Goal: Task Accomplishment & Management: Manage account settings

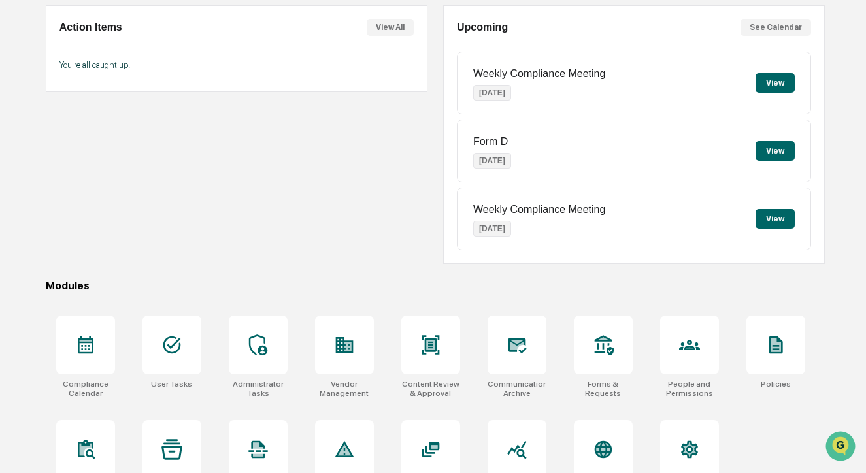
scroll to position [160, 0]
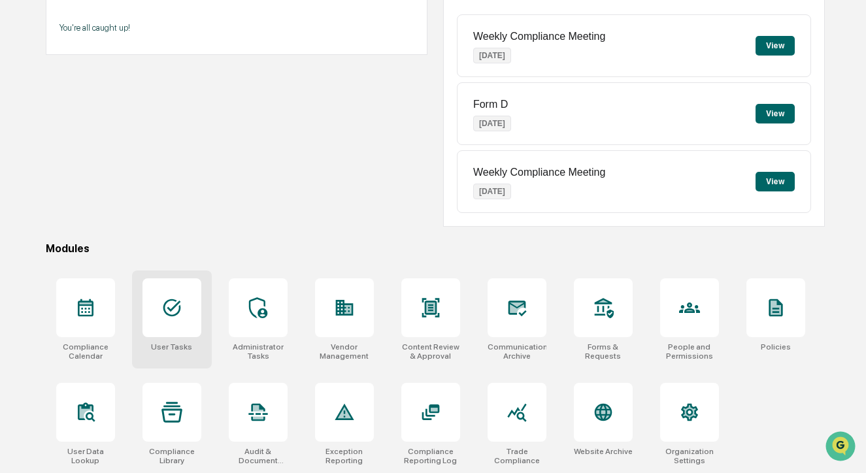
click at [182, 328] on div at bounding box center [171, 307] width 59 height 59
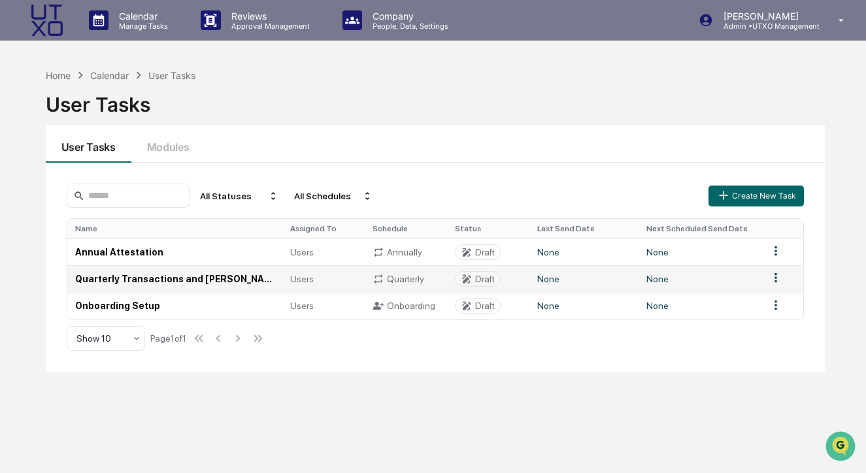
click at [220, 278] on td "Quarterly Transactions and OBA's Report" at bounding box center [174, 278] width 215 height 27
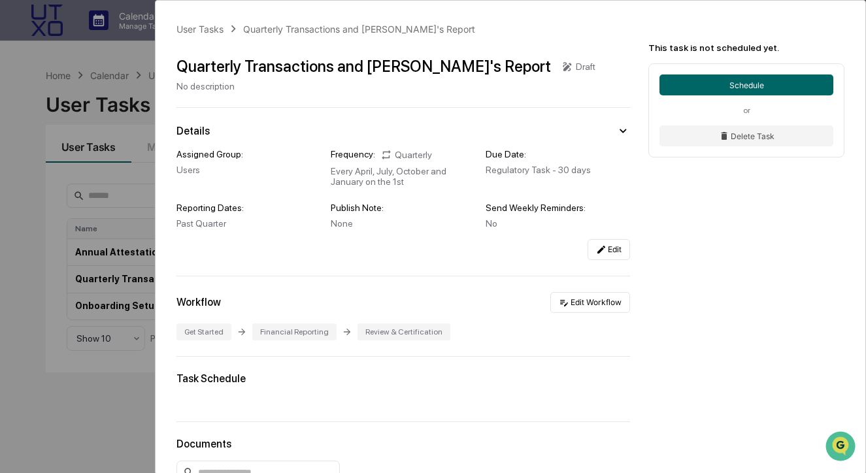
click at [616, 261] on div "User Tasks Quarterly Transactions and OBA's Report Quarterly Transactions and O…" at bounding box center [510, 334] width 710 height 667
click at [615, 254] on button "Edit" at bounding box center [608, 249] width 42 height 21
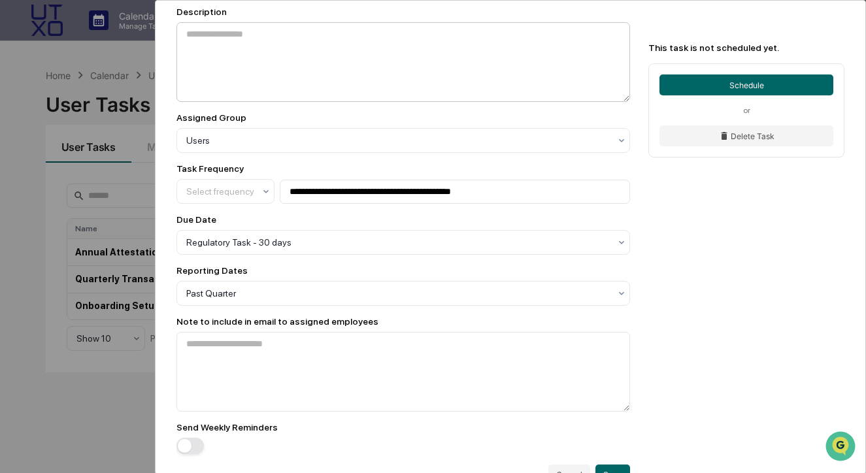
scroll to position [218, 0]
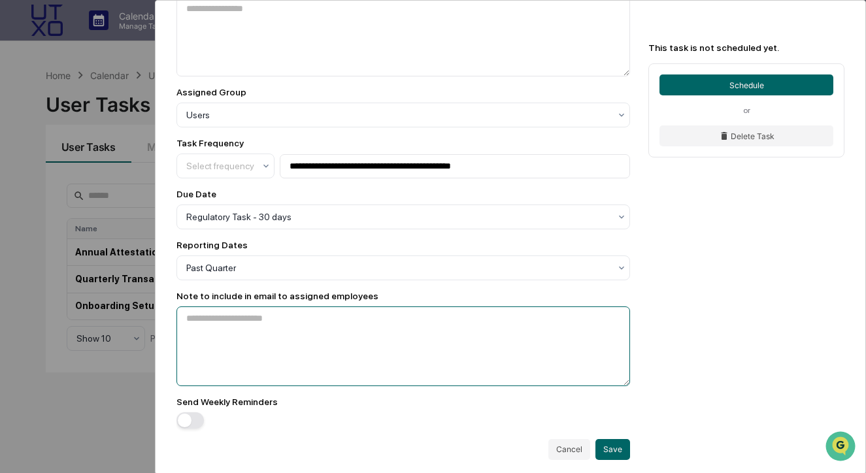
click at [351, 366] on textarea at bounding box center [403, 346] width 454 height 80
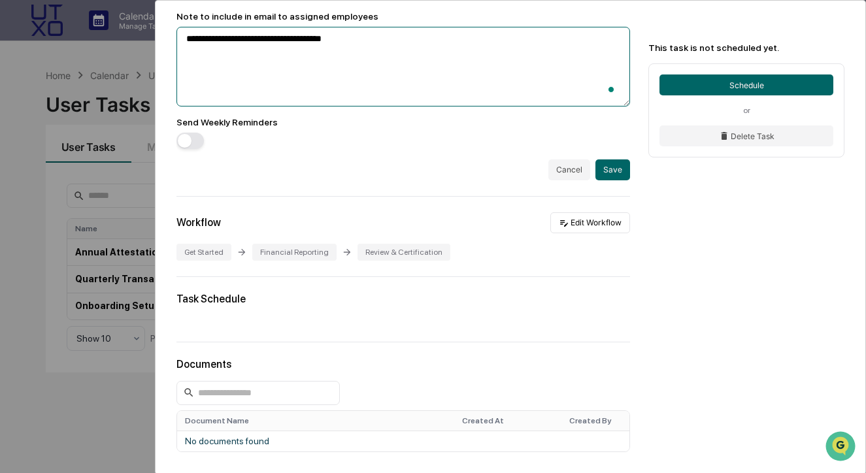
scroll to position [0, 0]
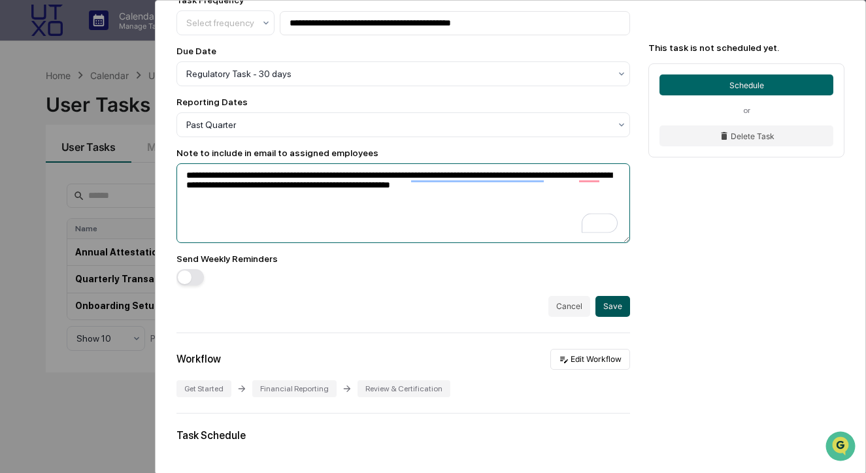
type textarea "**********"
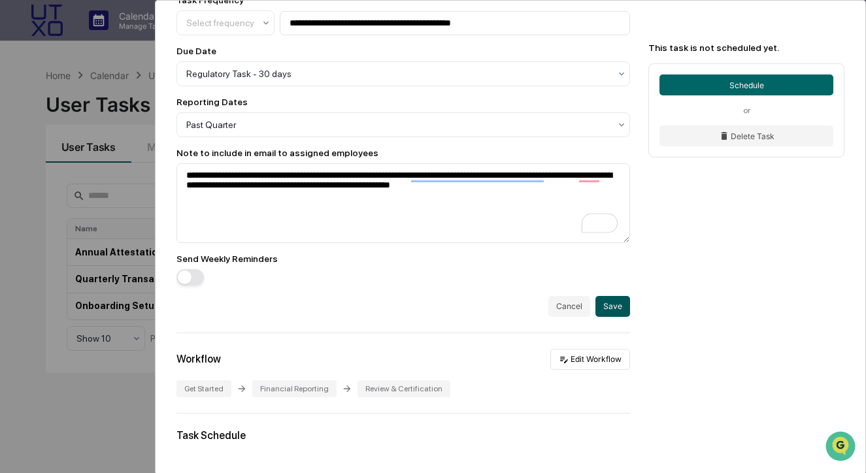
click at [625, 314] on button "Save" at bounding box center [612, 306] width 35 height 21
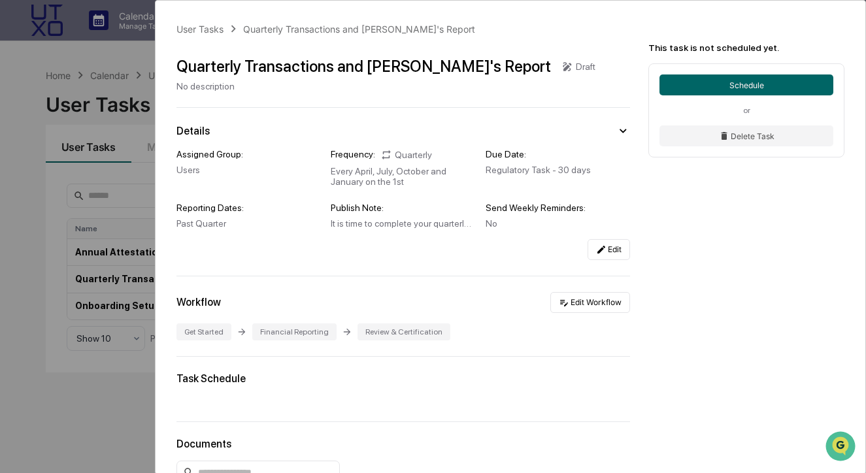
click at [617, 235] on div "Assigned Group: Users Frequency: Quarterly Every April, July, October and Janua…" at bounding box center [403, 204] width 454 height 111
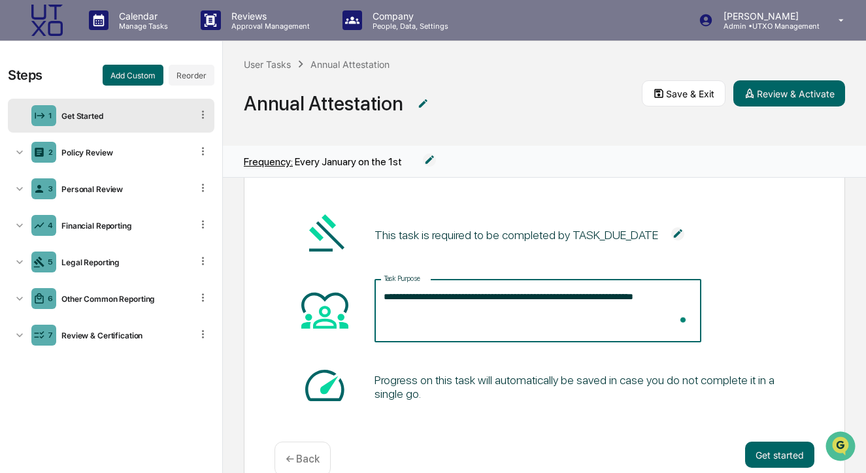
type textarea "**********"
click at [653, 399] on div "Progress on this task will automatically be saved in case you do not complete i…" at bounding box center [544, 387] width 540 height 50
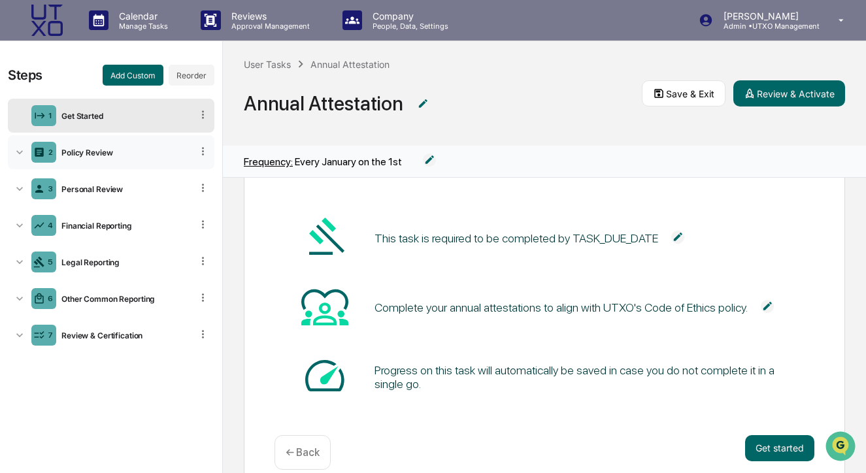
click at [157, 160] on div "2 Policy Review" at bounding box center [111, 152] width 206 height 34
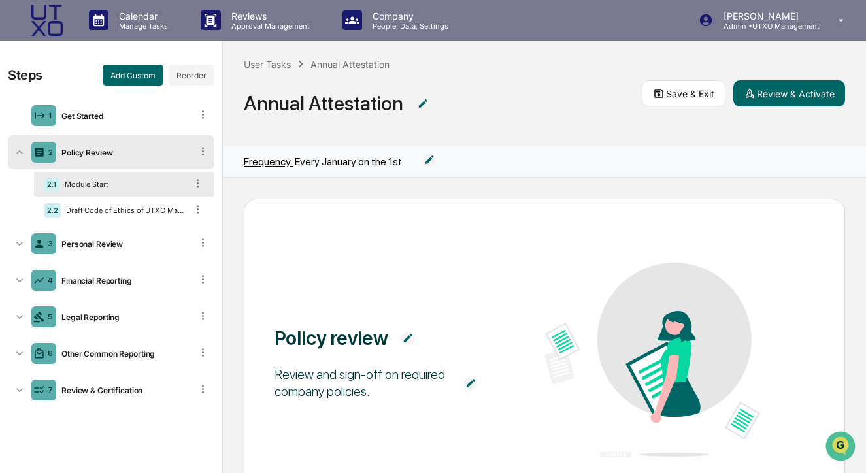
click at [118, 186] on div "Module Start" at bounding box center [122, 184] width 127 height 9
click at [121, 204] on div "2.2 Draft Code of Ethics of UTXO Management GP, LLC - Oct 1 2025" at bounding box center [124, 210] width 180 height 25
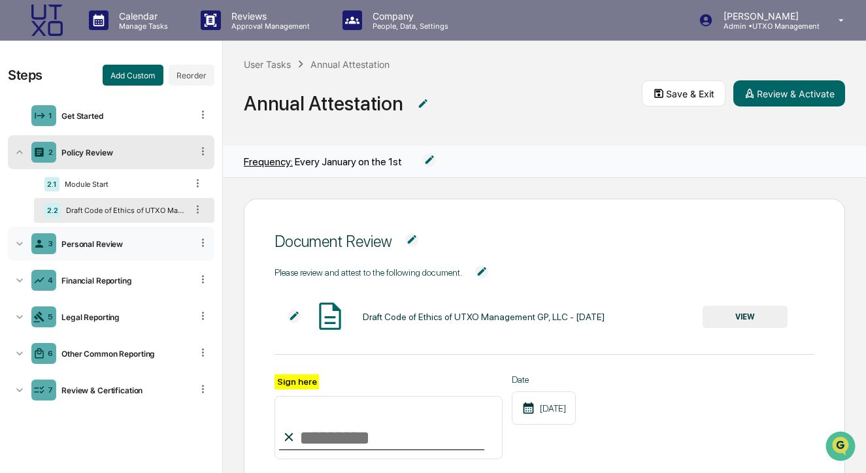
click at [110, 248] on div "Personal Review" at bounding box center [123, 244] width 135 height 10
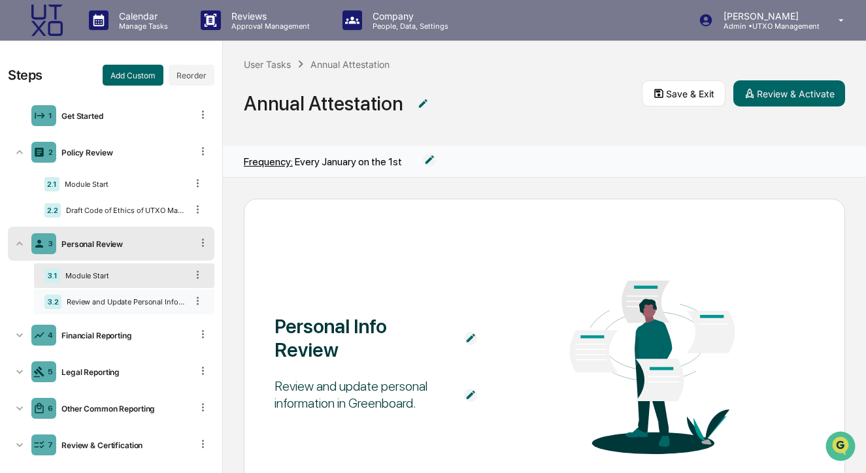
click at [111, 293] on div "3.2 Review and Update Personal Information" at bounding box center [124, 301] width 180 height 25
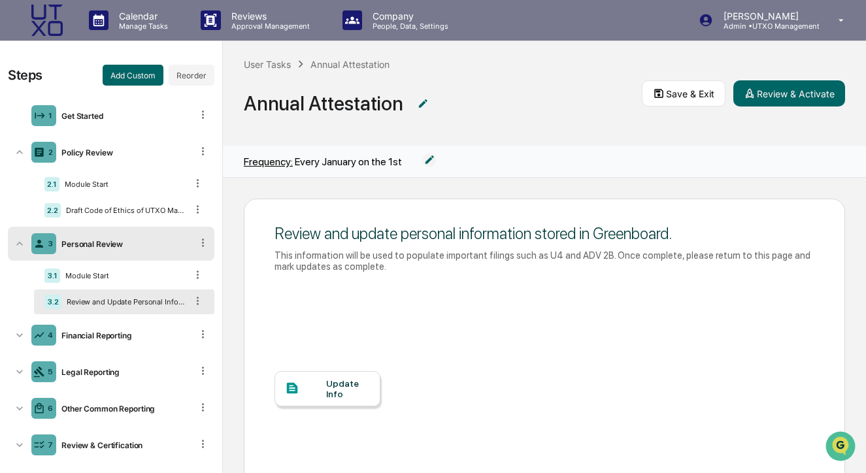
scroll to position [14, 0]
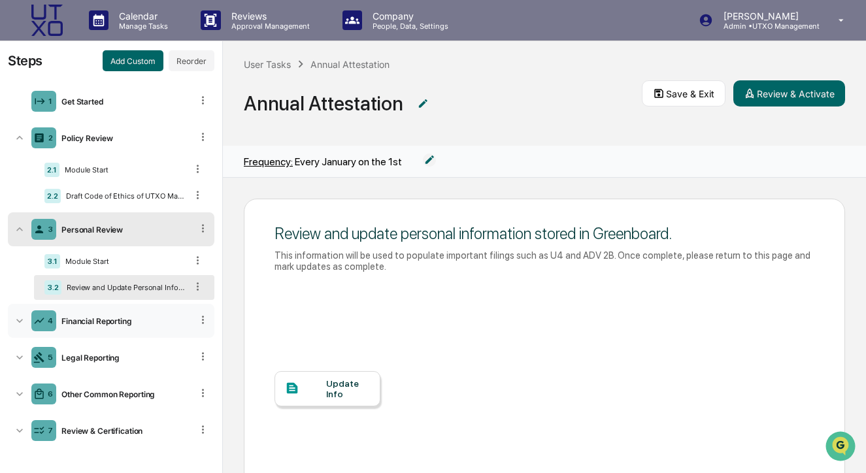
click at [94, 319] on div "Financial Reporting" at bounding box center [123, 321] width 135 height 10
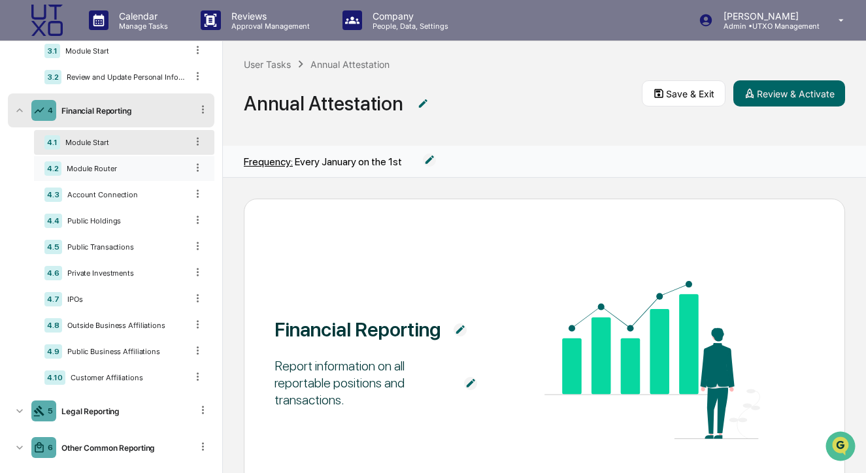
scroll to position [259, 0]
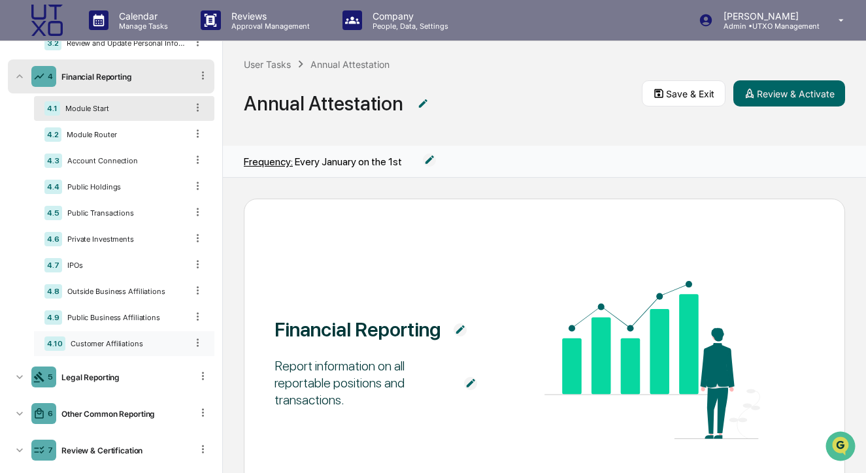
click at [203, 342] on icon at bounding box center [197, 342] width 12 height 12
click at [184, 363] on div "Delete" at bounding box center [182, 361] width 43 height 21
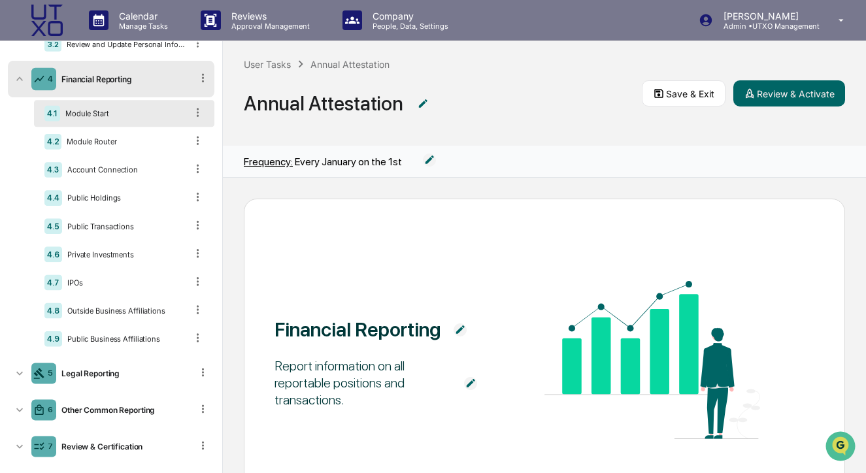
scroll to position [252, 0]
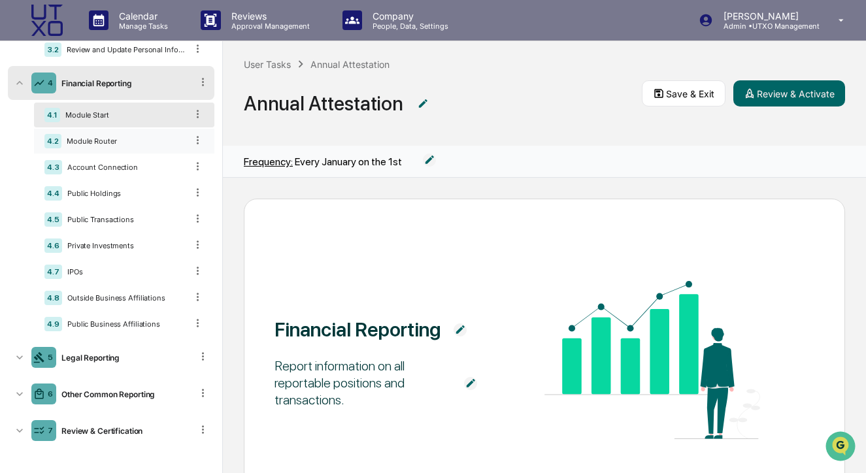
click at [129, 144] on div "Module Router" at bounding box center [123, 141] width 125 height 9
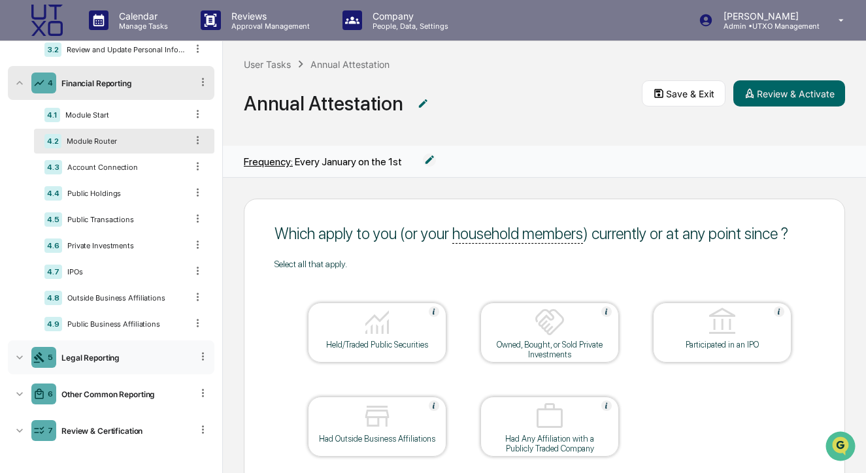
click at [93, 363] on div "5 Legal Reporting" at bounding box center [111, 357] width 206 height 34
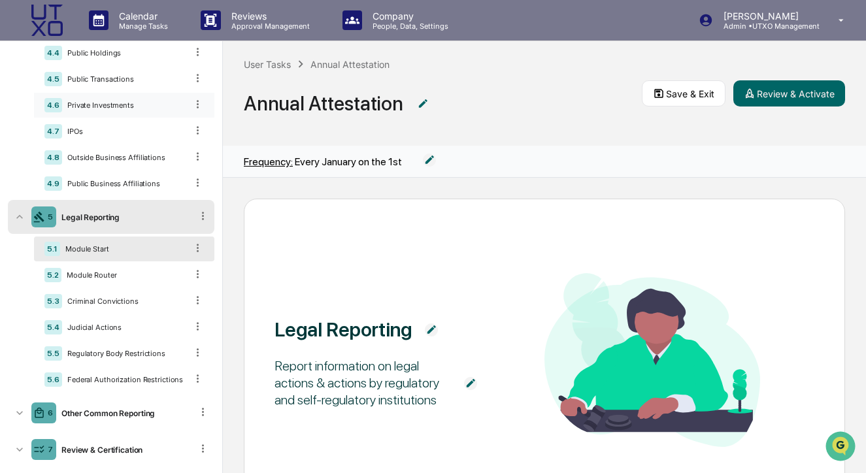
scroll to position [412, 0]
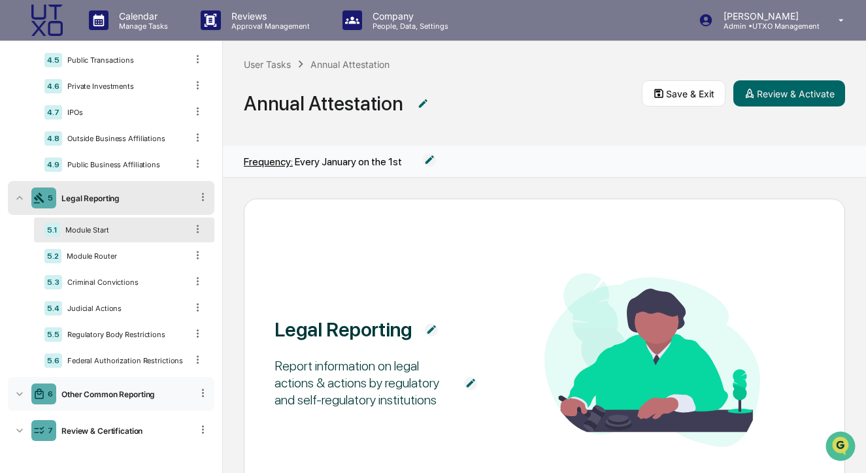
click at [107, 397] on div "Other Common Reporting" at bounding box center [123, 394] width 135 height 10
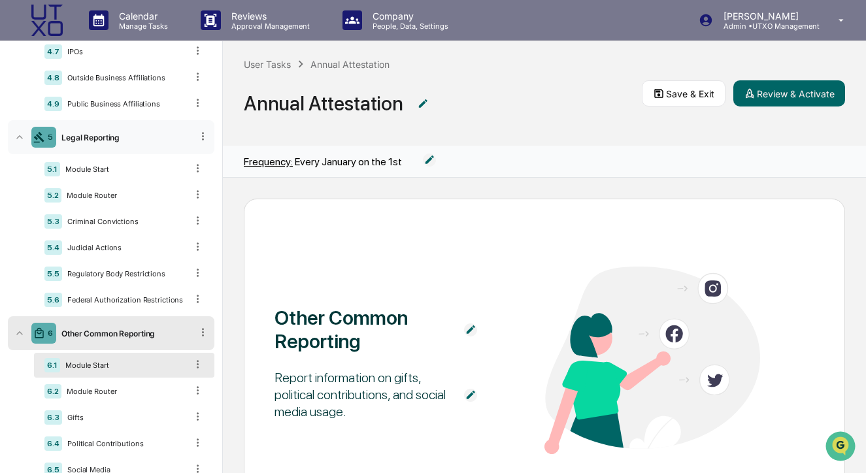
scroll to position [545, 0]
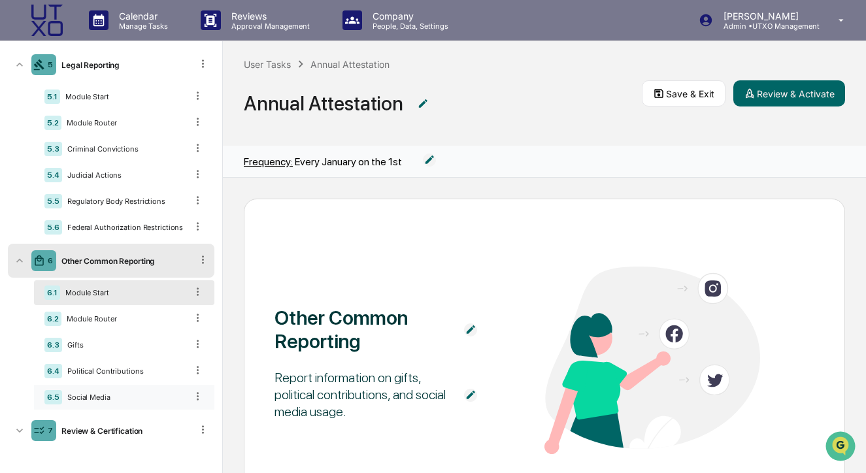
click at [199, 398] on icon at bounding box center [197, 396] width 12 height 12
click at [198, 414] on div "Delete" at bounding box center [182, 414] width 43 height 21
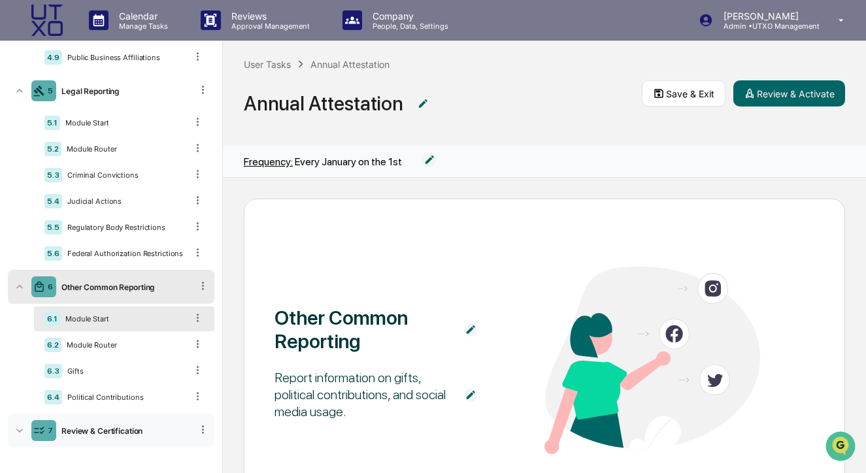
click at [162, 416] on div "7 Review & Certification" at bounding box center [111, 431] width 206 height 34
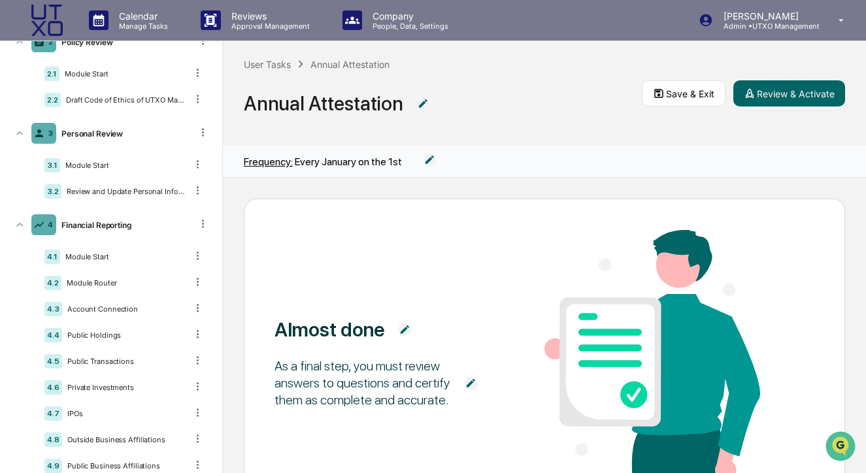
scroll to position [0, 0]
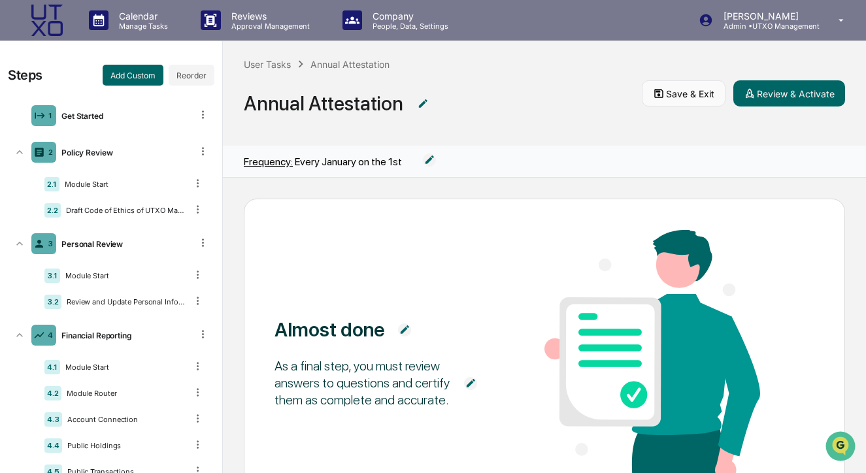
click at [670, 83] on button "Save & Exit" at bounding box center [684, 93] width 84 height 26
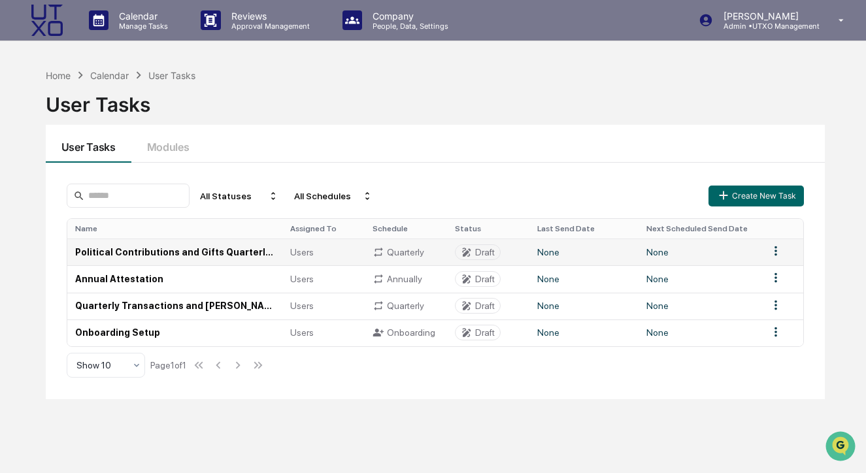
click at [714, 254] on td "None" at bounding box center [699, 251] width 122 height 27
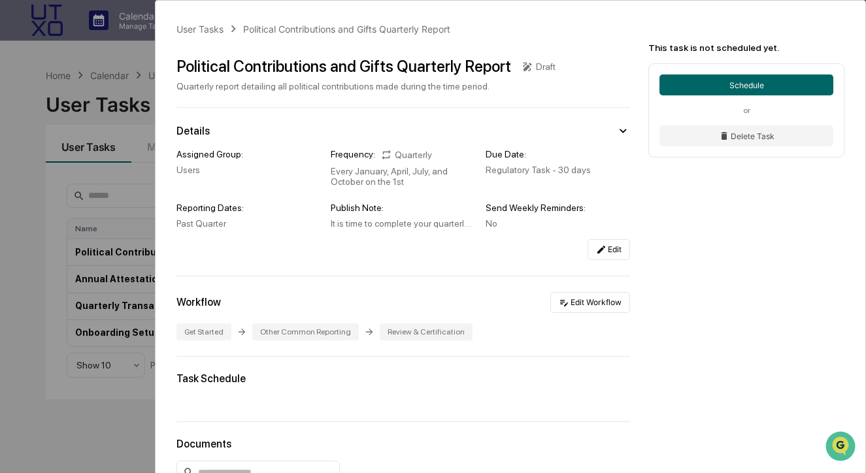
click at [393, 181] on div "Every January, April, July, and October on the 1st" at bounding box center [403, 176] width 144 height 21
click at [603, 248] on icon at bounding box center [601, 250] width 8 height 8
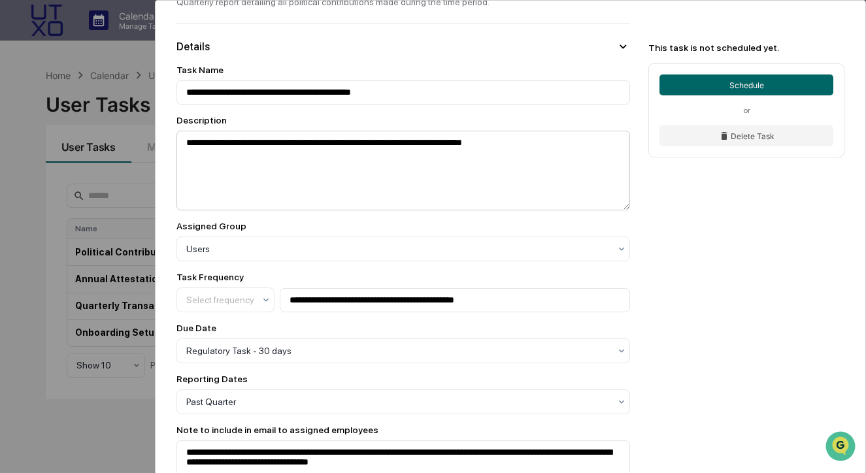
scroll to position [109, 0]
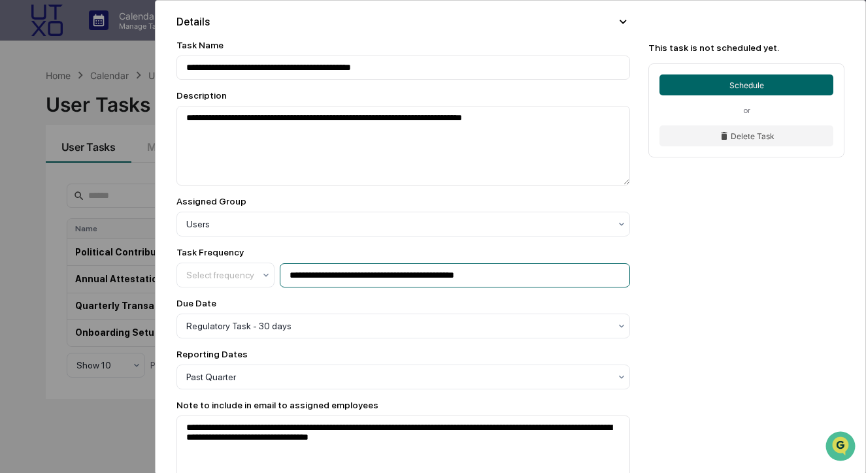
drag, startPoint x: 350, startPoint y: 278, endPoint x: 319, endPoint y: 278, distance: 30.7
click at [319, 278] on input "**********" at bounding box center [455, 275] width 351 height 24
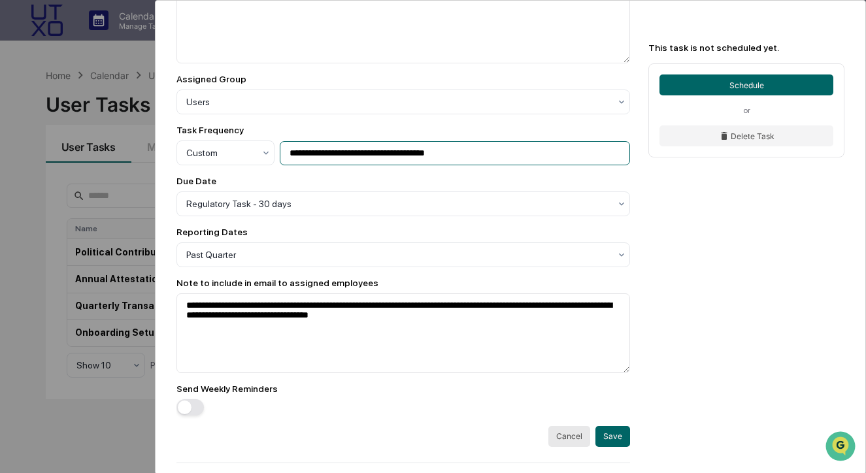
scroll to position [248, 0]
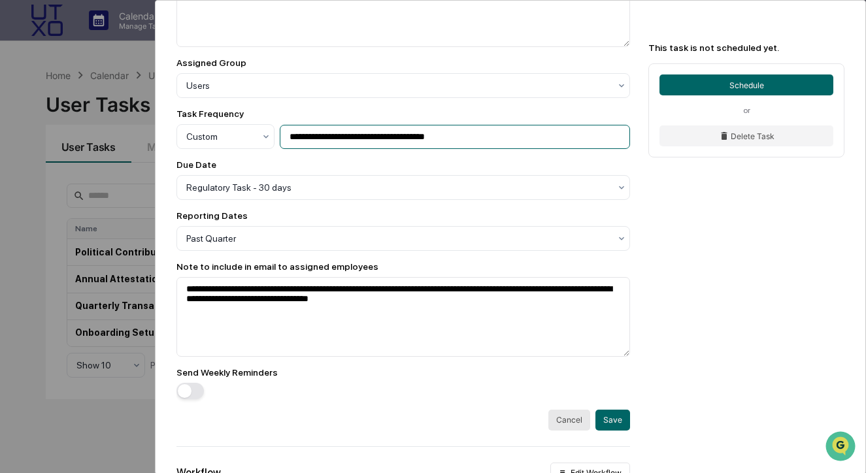
type input "**********"
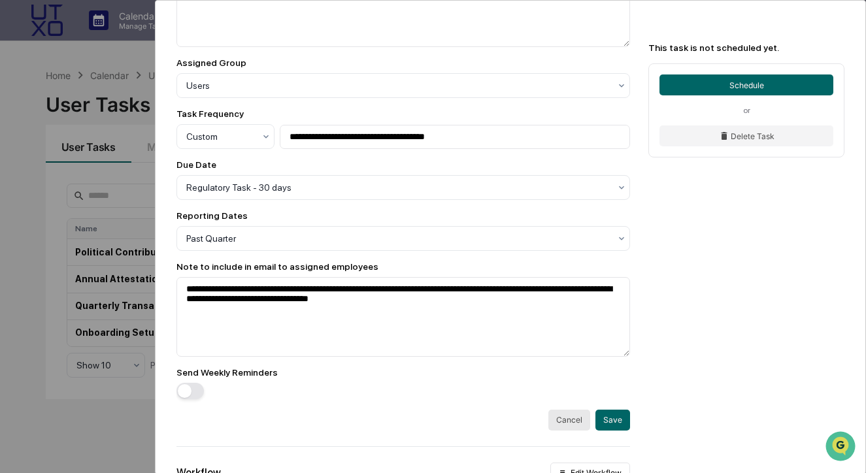
click at [704, 265] on div "**********" at bounding box center [510, 295] width 710 height 1085
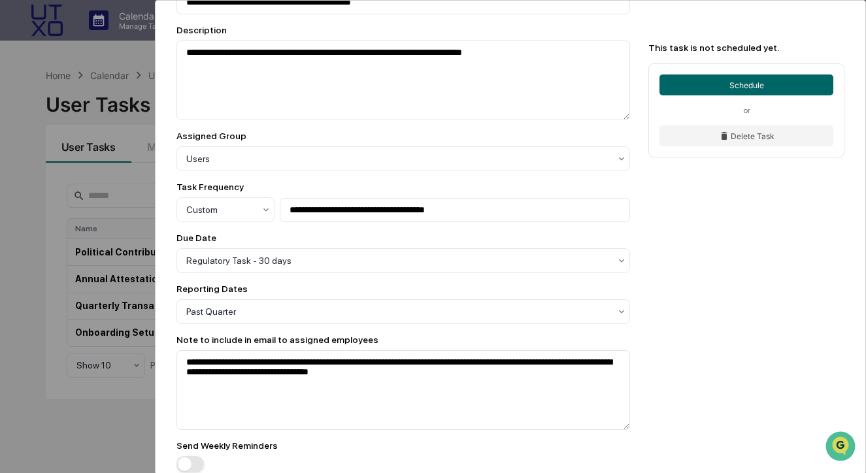
scroll to position [170, 0]
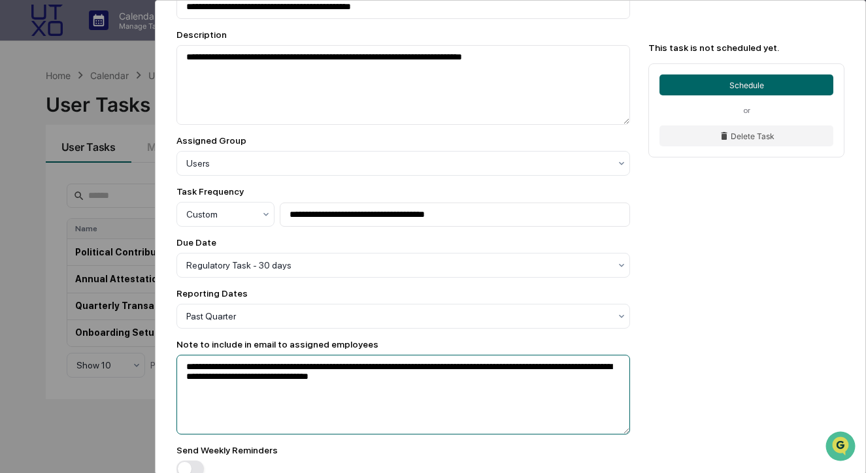
click at [427, 369] on textarea "**********" at bounding box center [403, 395] width 454 height 80
click at [369, 382] on textarea "**********" at bounding box center [403, 395] width 454 height 80
type textarea "**********"
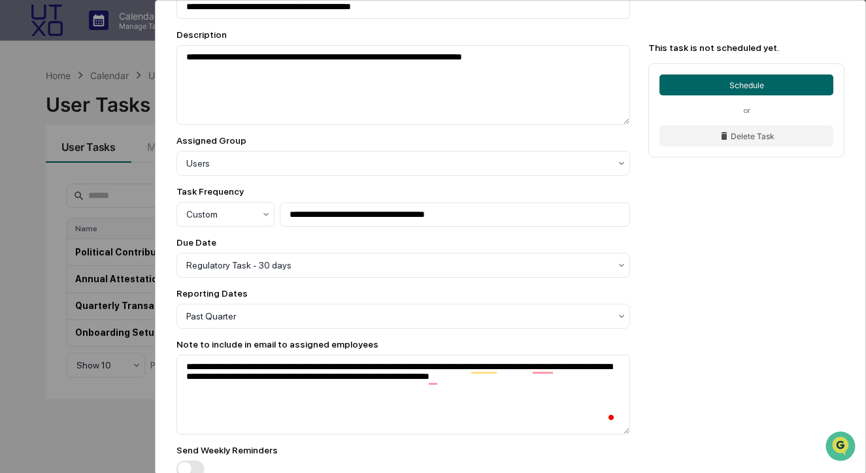
click at [662, 343] on div "**********" at bounding box center [510, 373] width 710 height 1085
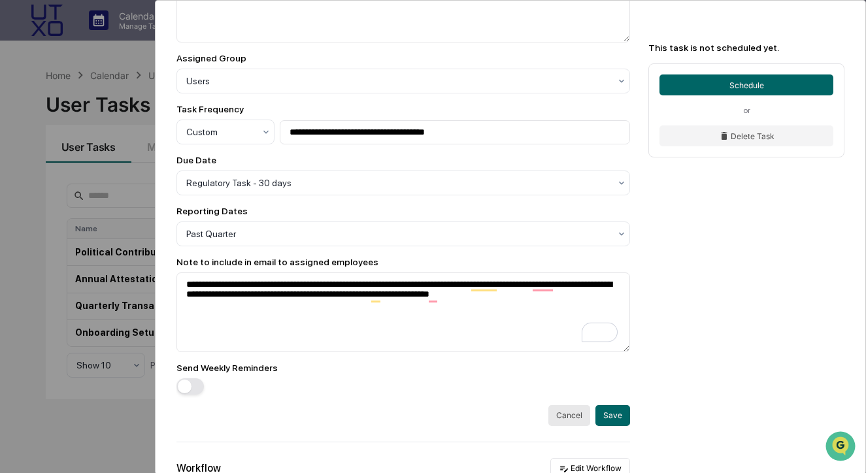
scroll to position [278, 0]
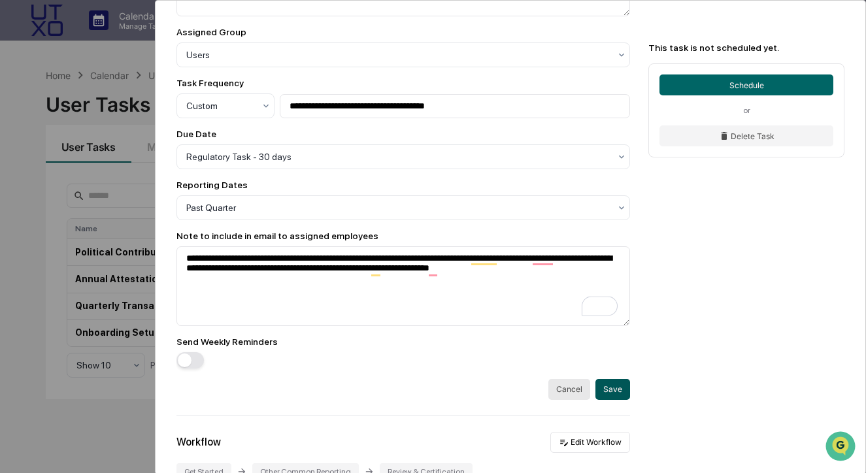
click at [620, 393] on button "Save" at bounding box center [612, 389] width 35 height 21
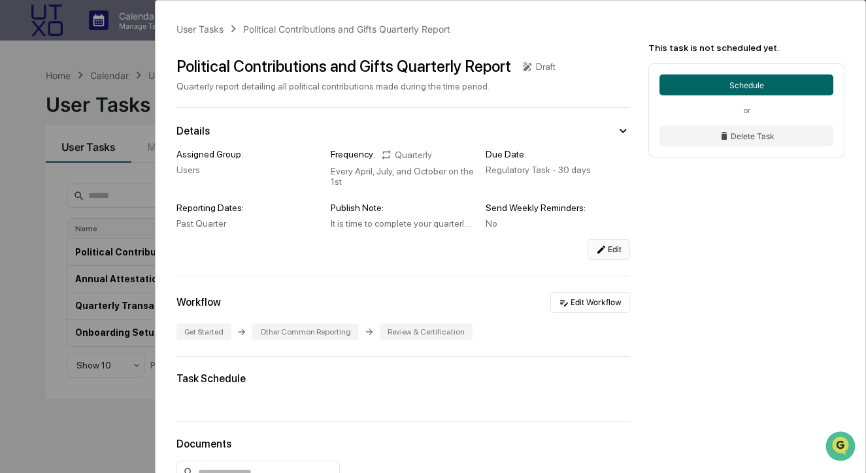
click at [42, 418] on div "User Tasks Political Contributions and Gifts Quarterly Report Political Contrib…" at bounding box center [433, 236] width 866 height 473
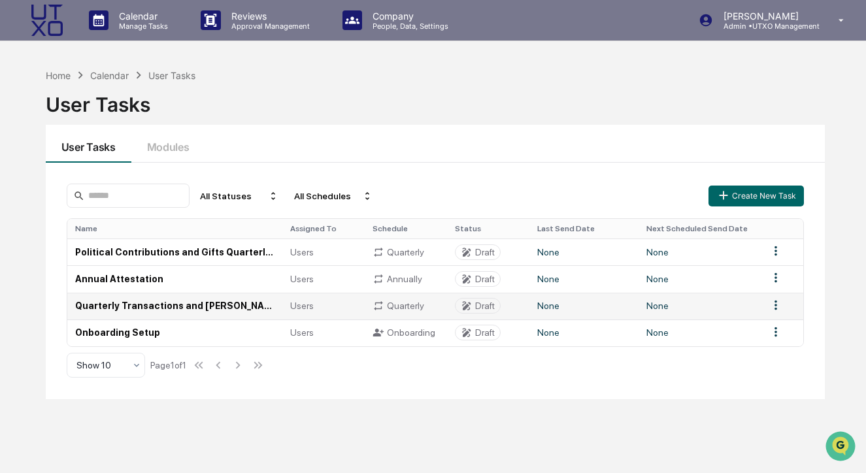
click at [191, 304] on td "Quarterly Transactions and OBA's Report" at bounding box center [174, 306] width 215 height 27
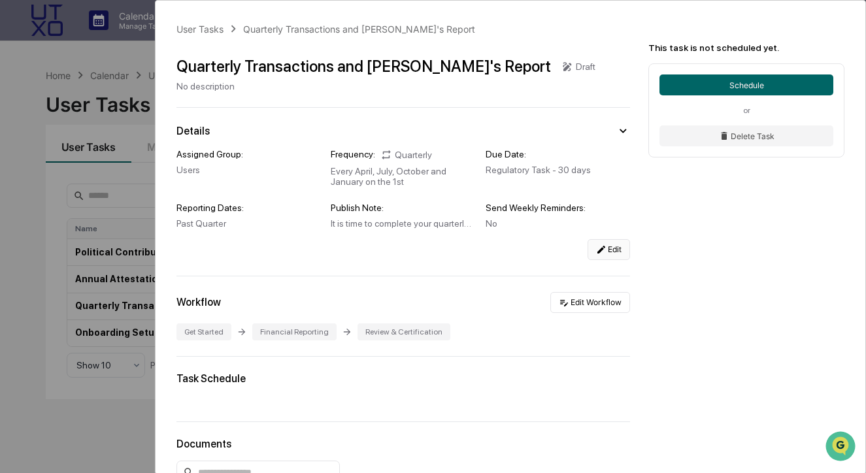
click at [602, 253] on icon at bounding box center [601, 249] width 10 height 10
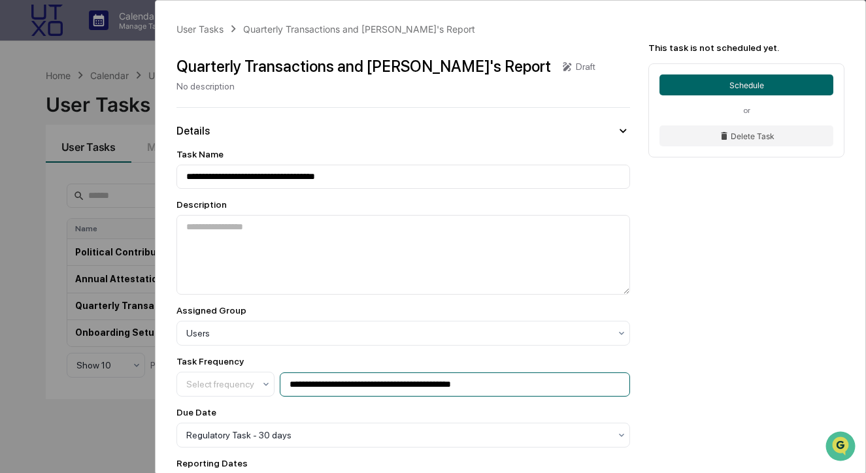
click at [425, 387] on input "**********" at bounding box center [455, 384] width 351 height 24
type input "**********"
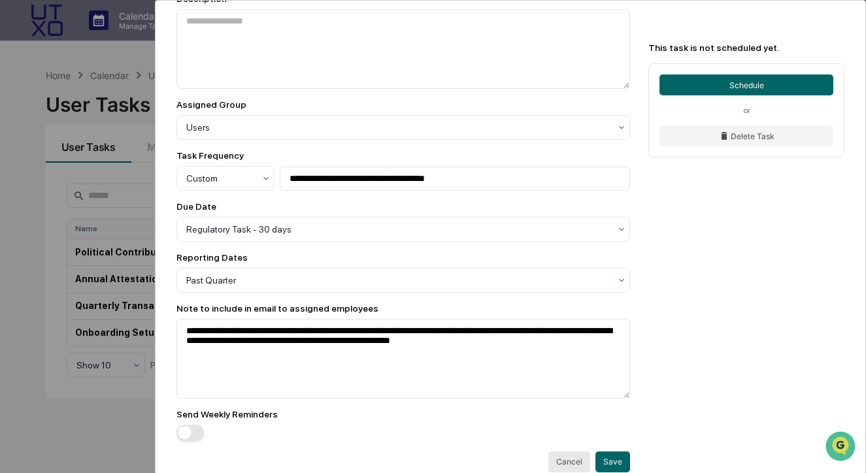
scroll to position [220, 0]
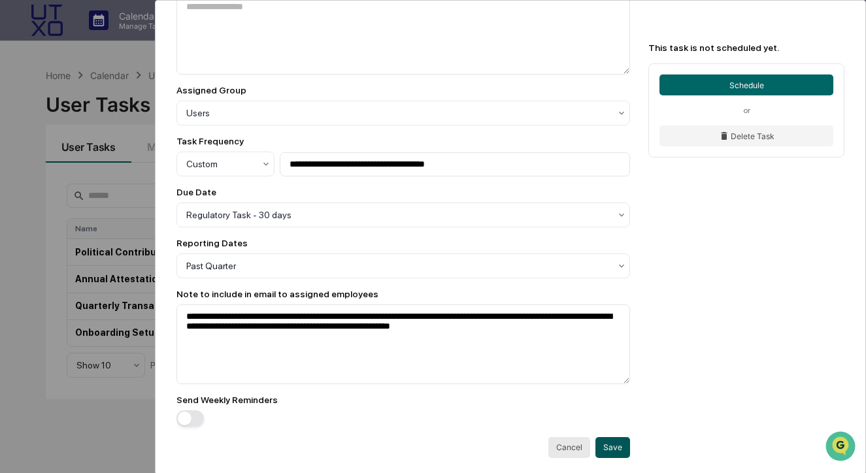
click at [615, 452] on button "Save" at bounding box center [612, 447] width 35 height 21
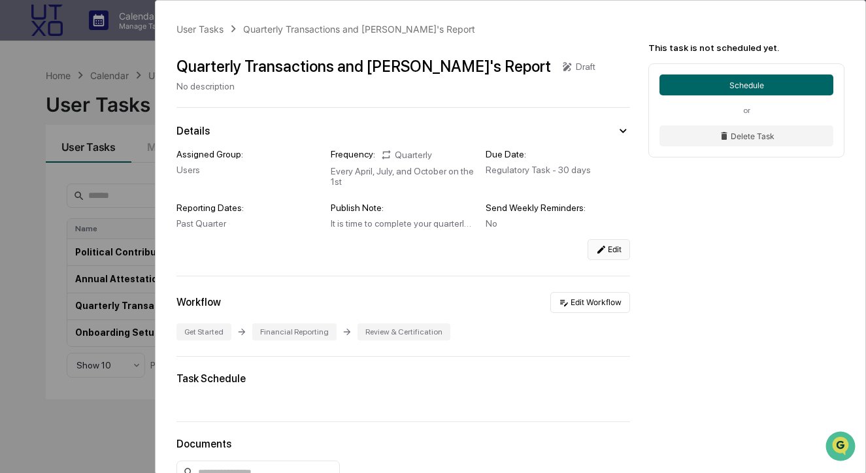
click at [101, 424] on div "User Tasks Quarterly Transactions and OBA's Report Quarterly Transactions and O…" at bounding box center [433, 236] width 866 height 473
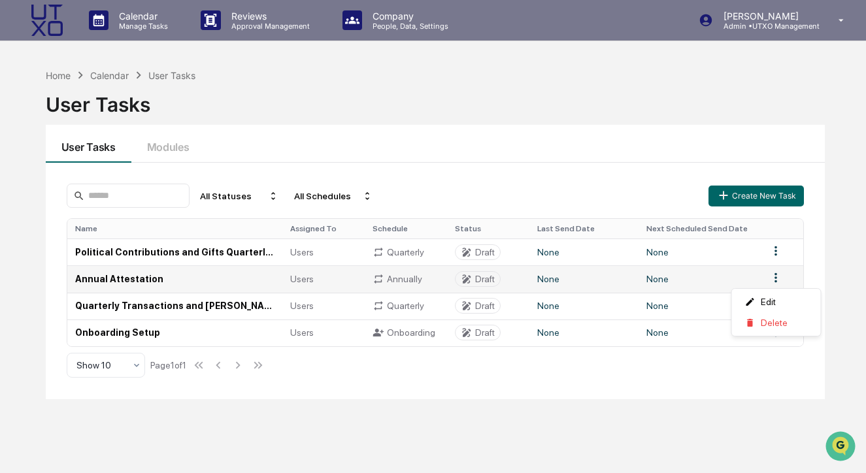
click at [776, 243] on html "Calendar Manage Tasks Reviews Approval Management Company People, Data, Setting…" at bounding box center [433, 236] width 866 height 473
click at [818, 243] on html "Calendar Manage Tasks Reviews Approval Management Company People, Data, Setting…" at bounding box center [433, 236] width 866 height 473
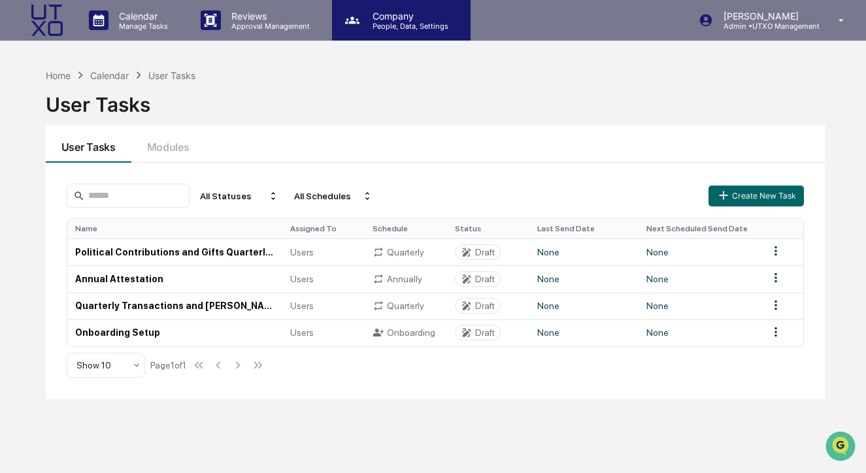
click at [384, 31] on div "Company People, Data, Settings" at bounding box center [401, 20] width 139 height 41
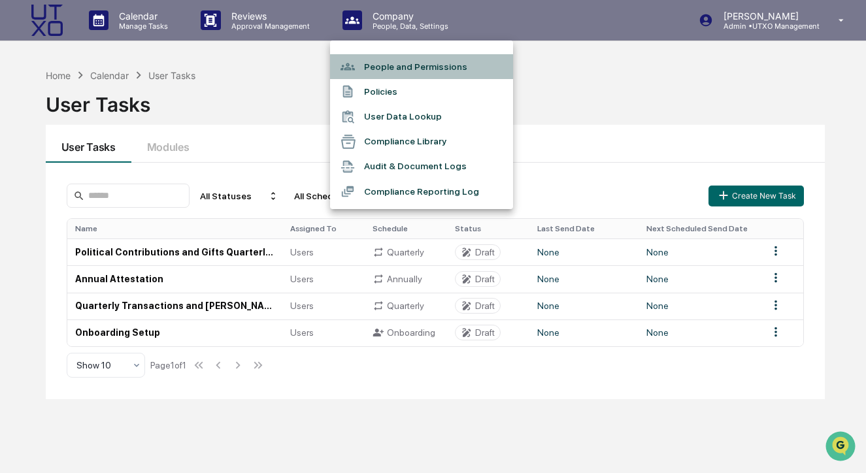
click at [391, 69] on li "People and Permissions" at bounding box center [421, 66] width 183 height 25
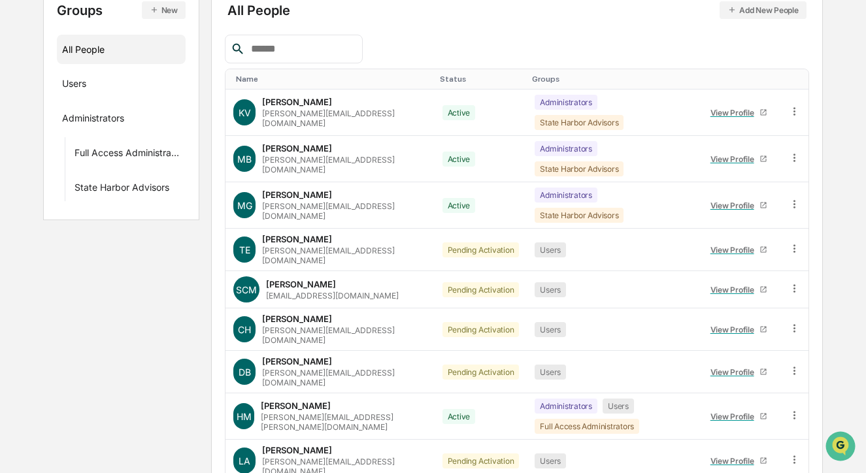
scroll to position [217, 0]
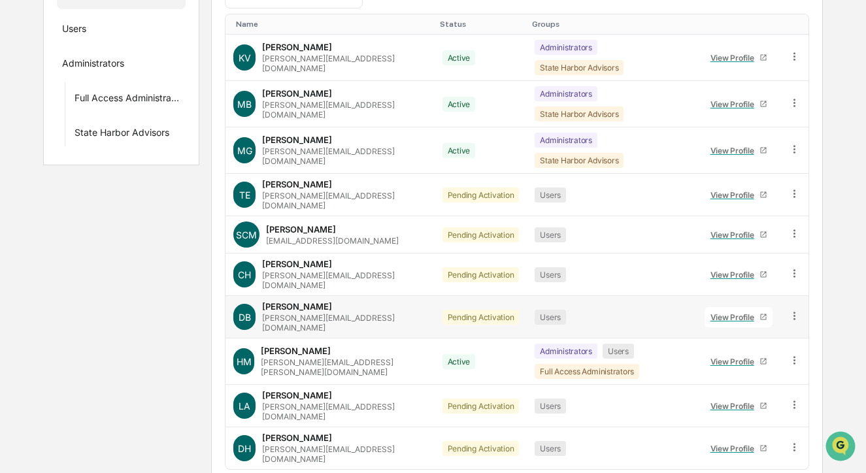
click at [794, 310] on icon at bounding box center [794, 316] width 12 height 12
click at [759, 355] on div "Change Status" at bounding box center [735, 363] width 108 height 16
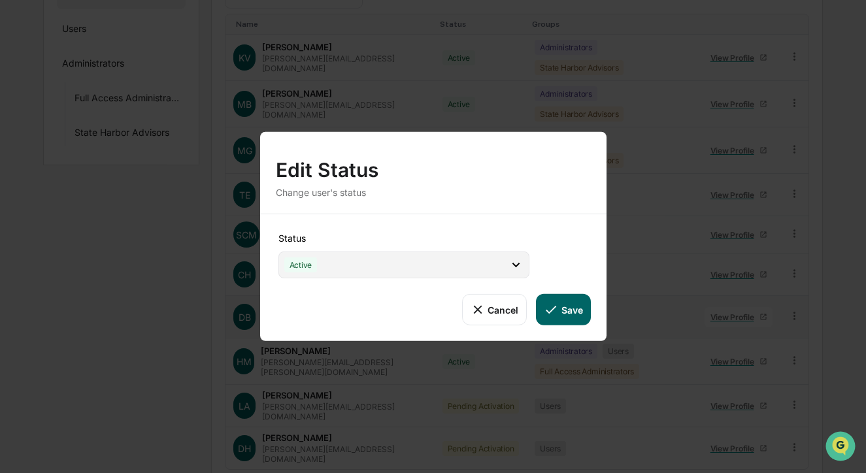
click at [395, 272] on div "Active" at bounding box center [403, 265] width 251 height 27
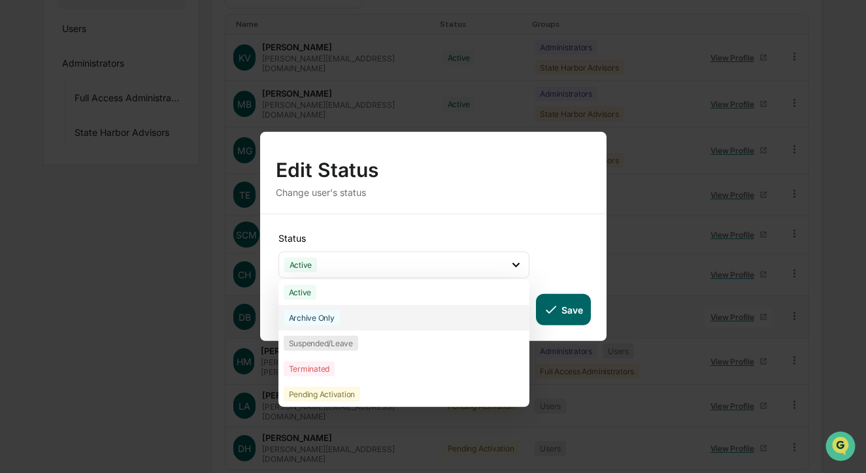
click at [395, 322] on div "Archive Only" at bounding box center [403, 317] width 251 height 25
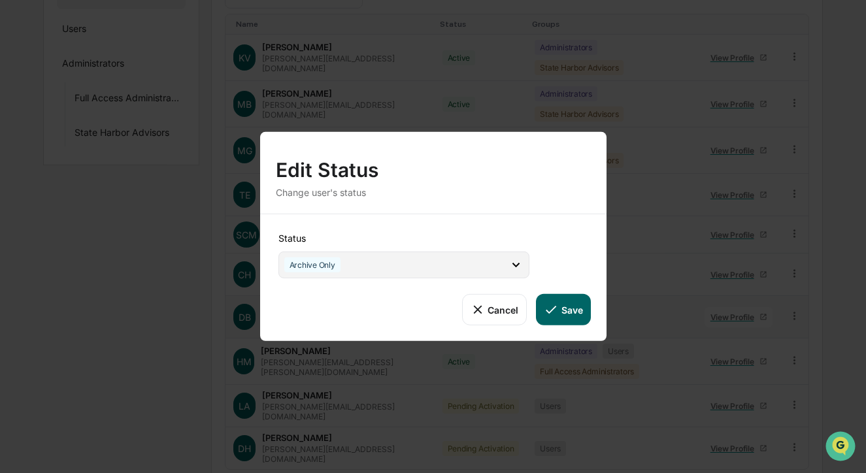
click at [527, 272] on div "Archive Only" at bounding box center [403, 265] width 251 height 27
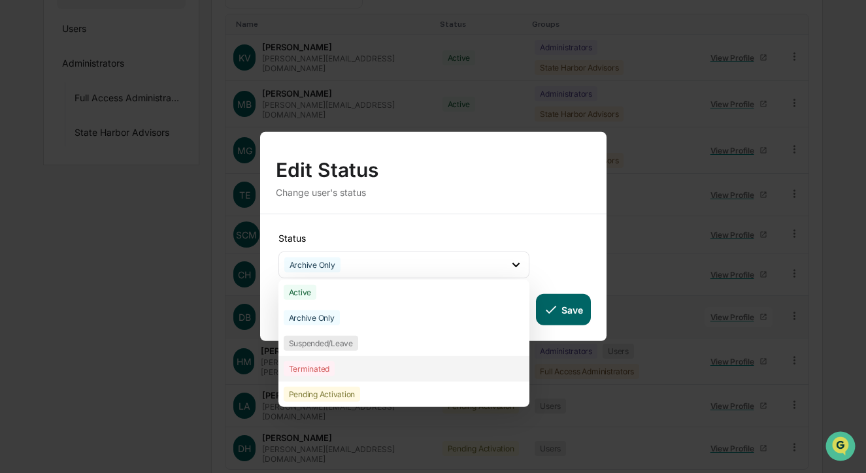
click at [403, 362] on div "Terminated" at bounding box center [403, 368] width 251 height 25
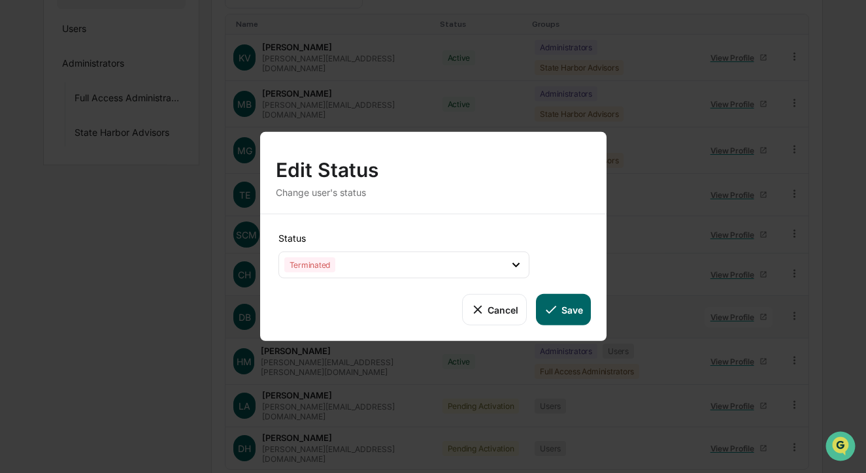
click at [581, 313] on button "Save" at bounding box center [563, 309] width 54 height 31
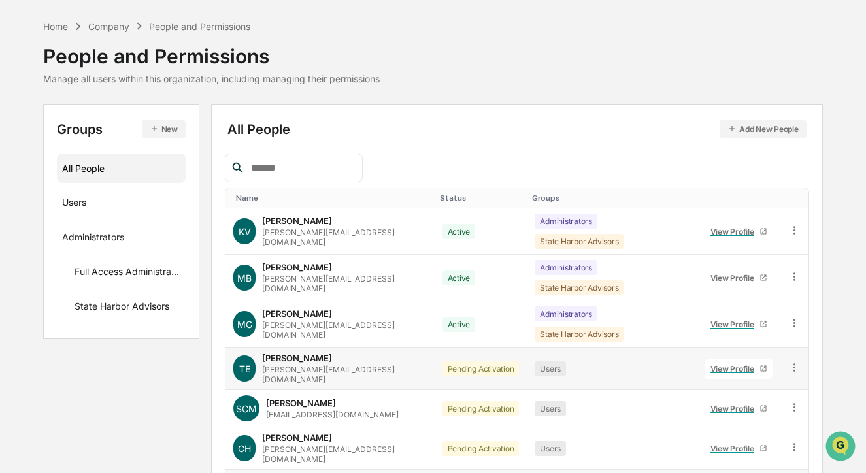
scroll to position [0, 0]
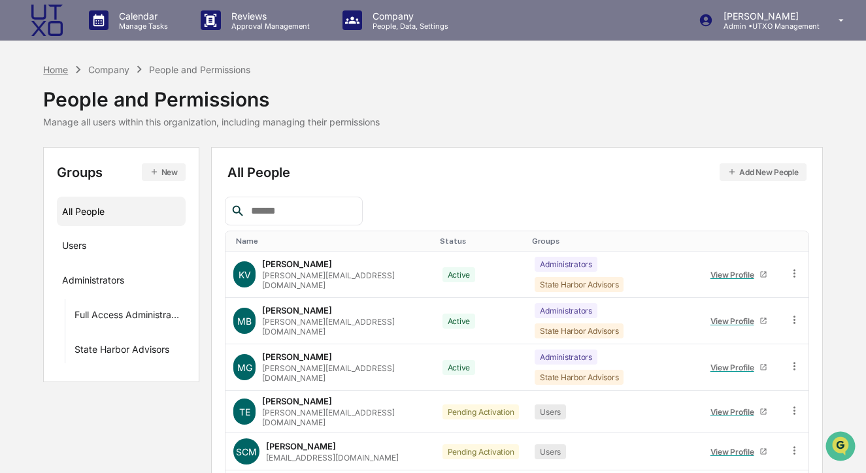
click at [51, 69] on div "Home" at bounding box center [55, 69] width 25 height 11
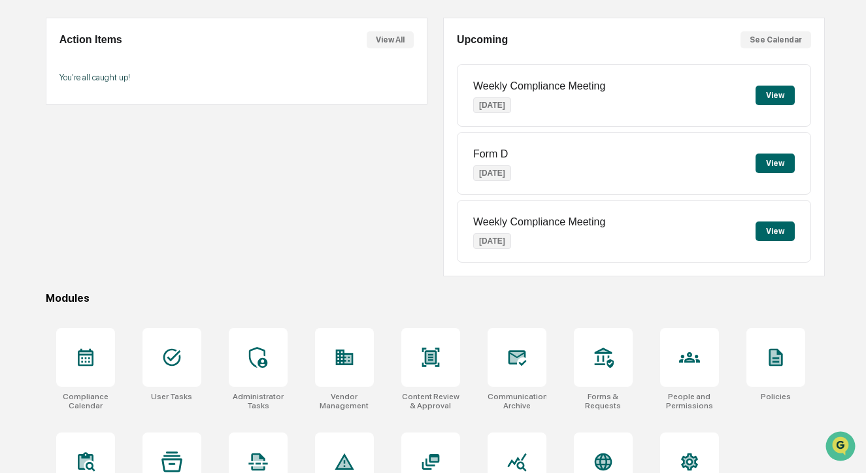
scroll to position [160, 0]
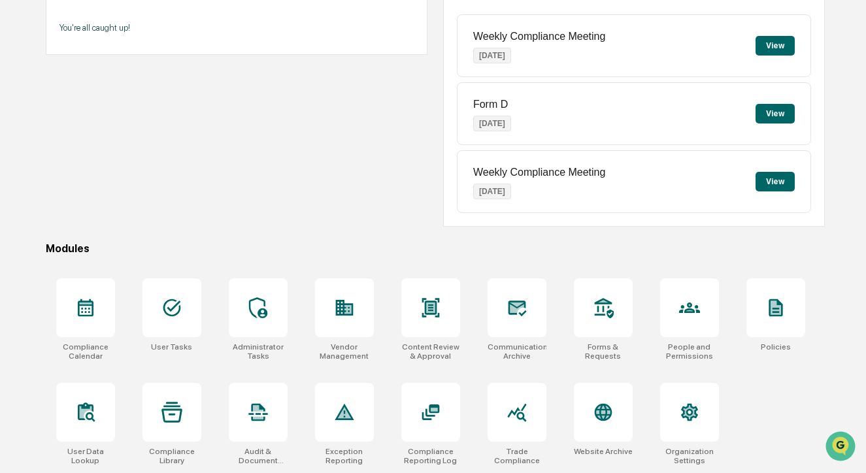
click at [400, 163] on div "Action Items View All You're all caught up!" at bounding box center [237, 97] width 382 height 259
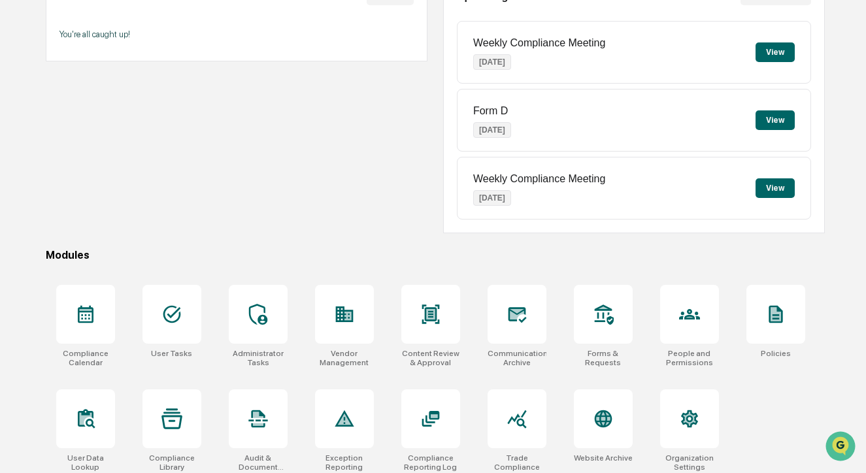
scroll to position [160, 0]
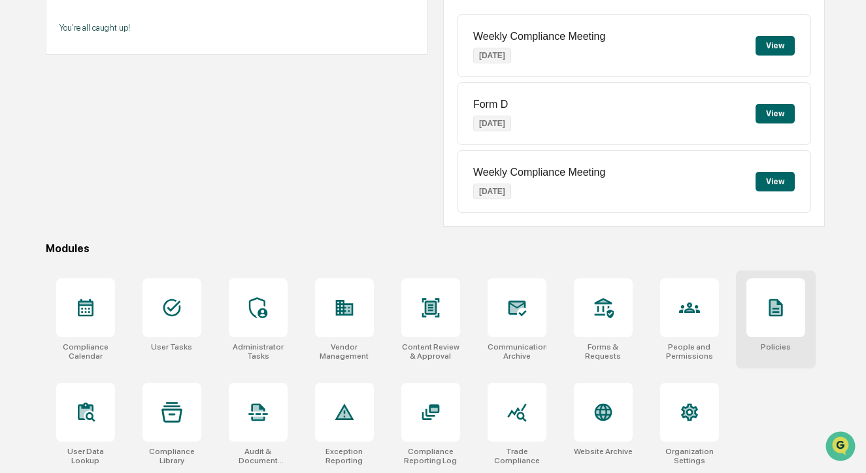
click at [778, 325] on div at bounding box center [775, 307] width 59 height 59
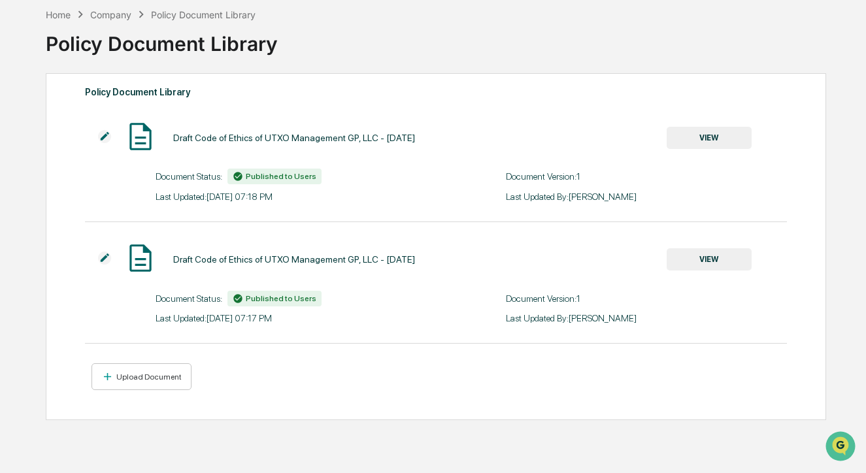
scroll to position [62, 0]
click at [105, 259] on img at bounding box center [104, 256] width 13 height 13
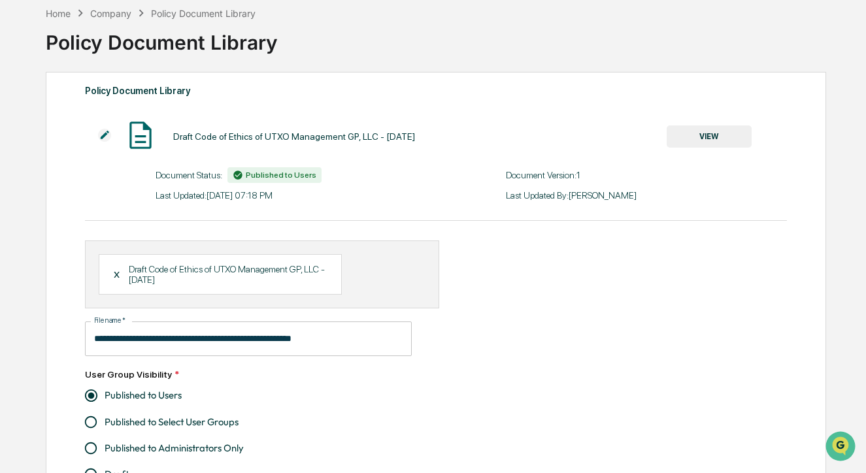
scroll to position [248, 0]
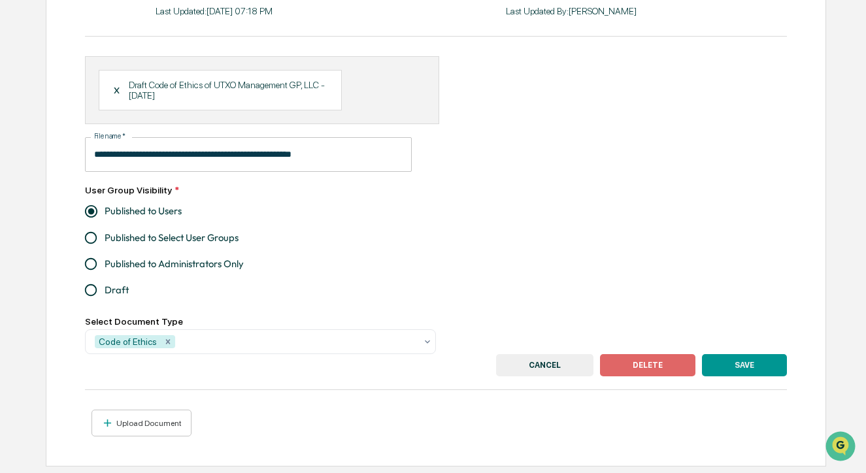
click at [675, 360] on button "DELETE" at bounding box center [647, 365] width 95 height 22
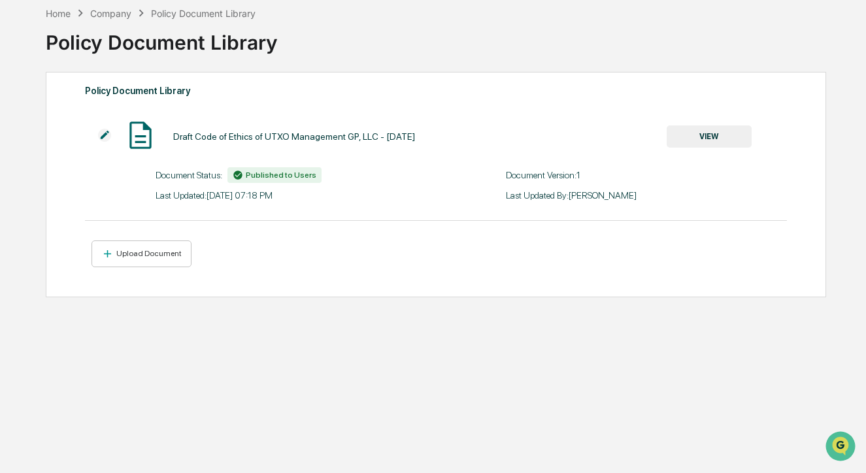
scroll to position [0, 0]
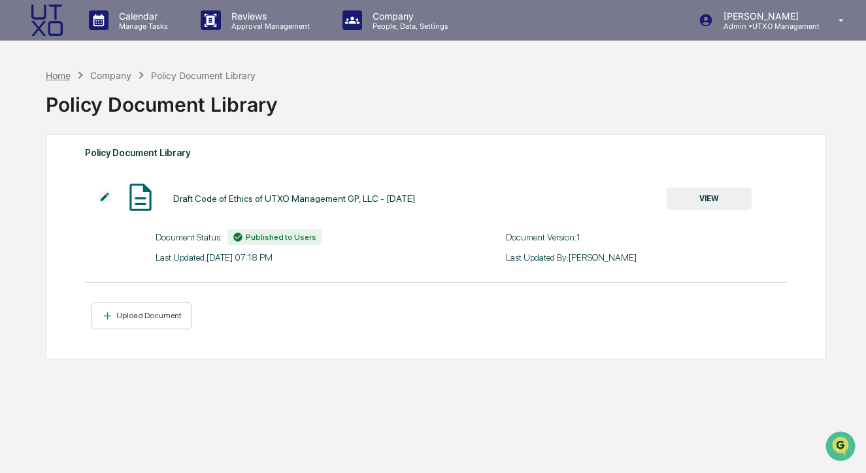
click at [65, 73] on div "Home" at bounding box center [58, 75] width 25 height 11
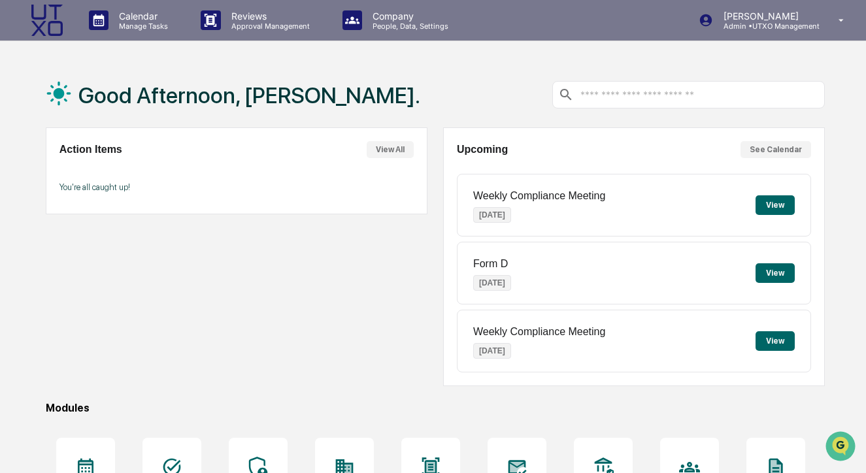
scroll to position [160, 0]
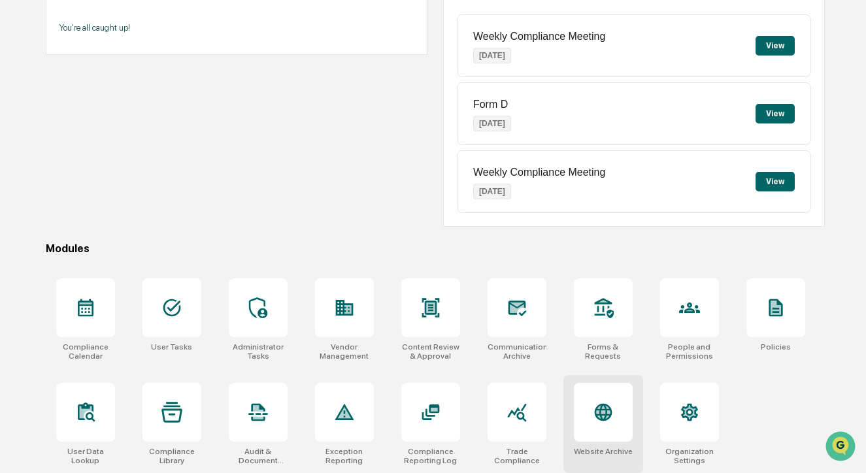
click at [596, 424] on div at bounding box center [603, 412] width 59 height 59
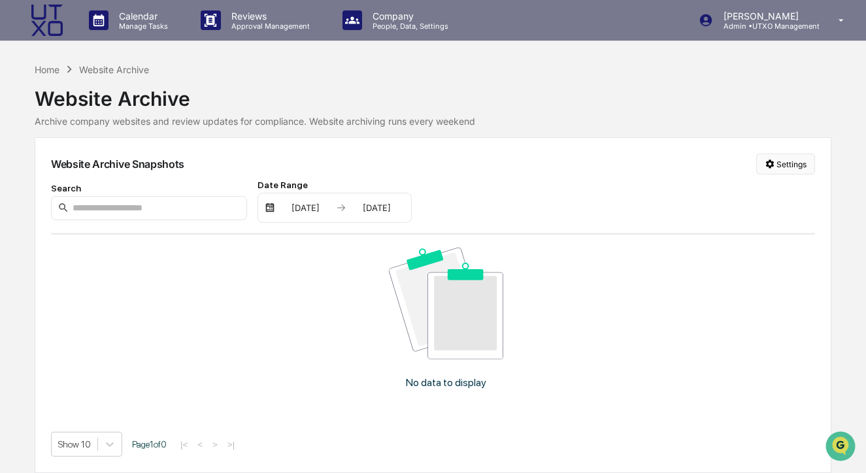
click at [795, 167] on html "Calendar Manage Tasks Reviews Approval Management Company People, Data, Setting…" at bounding box center [433, 236] width 866 height 473
click at [781, 193] on div "Manage Archived Websites" at bounding box center [783, 190] width 147 height 21
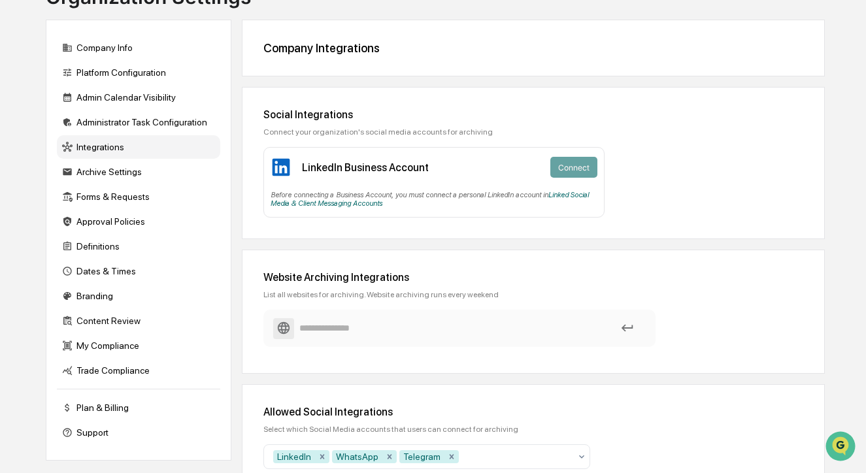
scroll to position [169, 0]
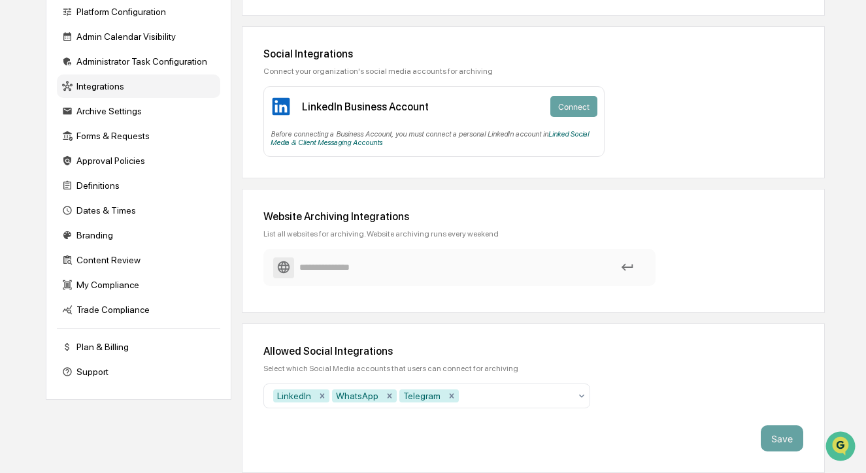
click at [561, 268] on input at bounding box center [459, 267] width 372 height 23
paste input "**********"
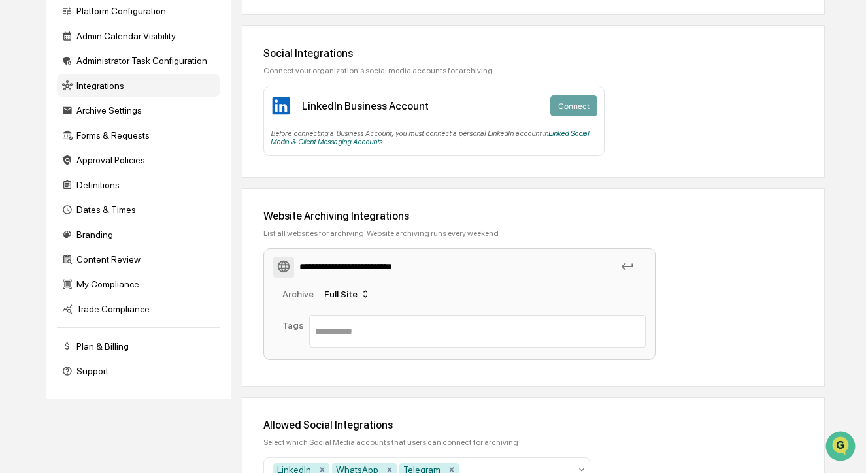
type input "**********"
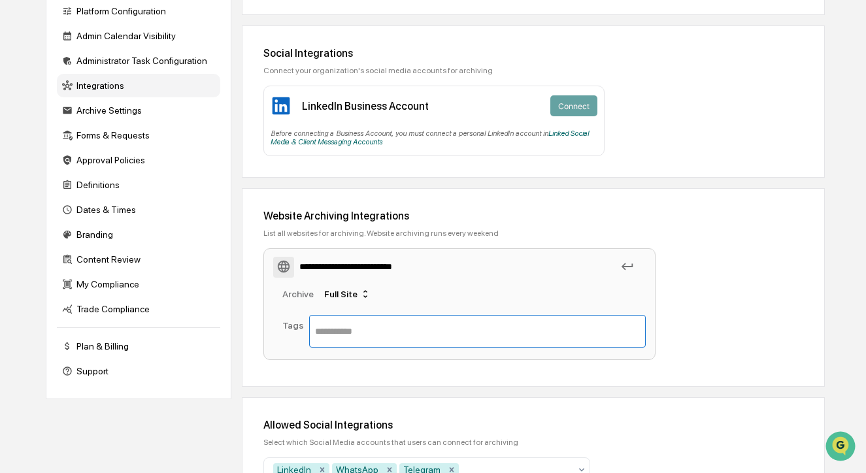
click at [363, 335] on input "text" at bounding box center [477, 331] width 325 height 16
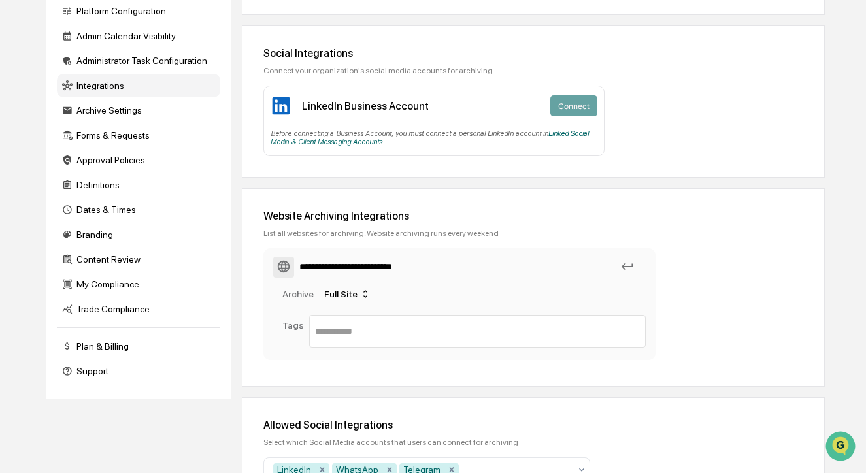
click at [739, 250] on div "**********" at bounding box center [524, 306] width 523 height 117
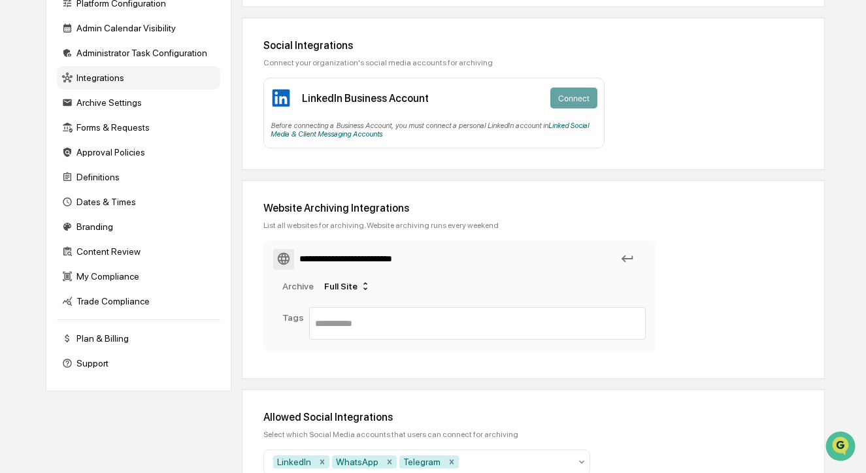
scroll to position [244, 0]
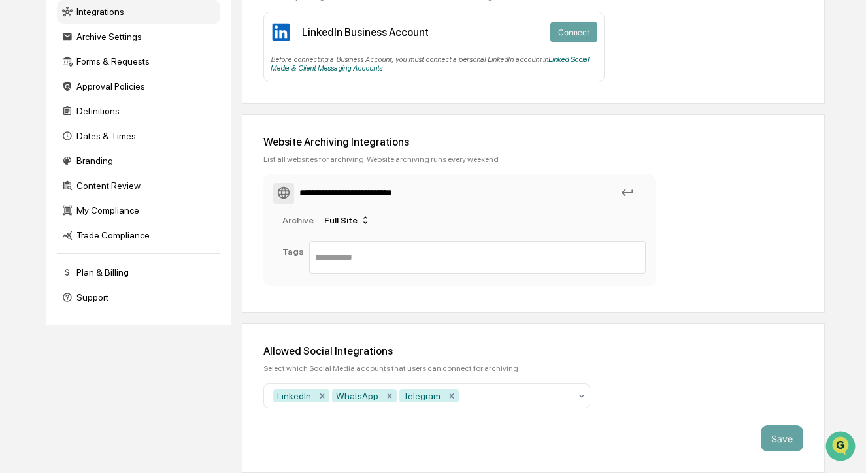
click at [709, 259] on div "**********" at bounding box center [524, 232] width 523 height 117
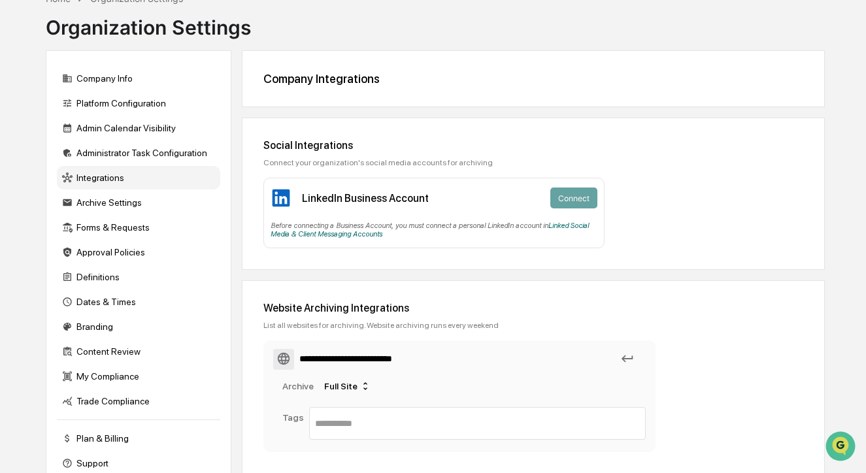
scroll to position [76, 0]
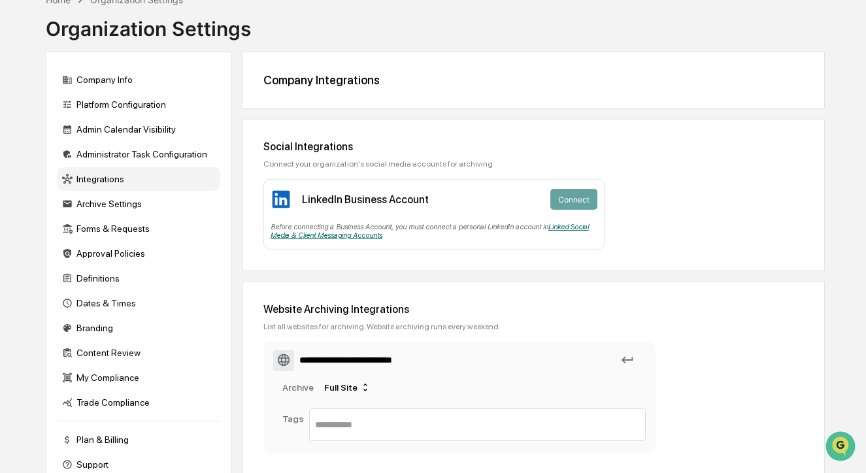
click at [385, 237] on link "Linked Social Media & Client Messaging Accounts" at bounding box center [429, 231] width 318 height 17
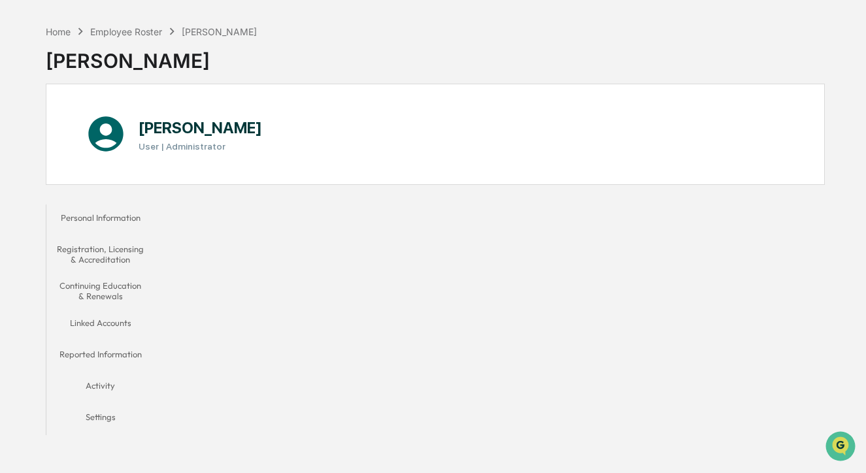
scroll to position [62, 0]
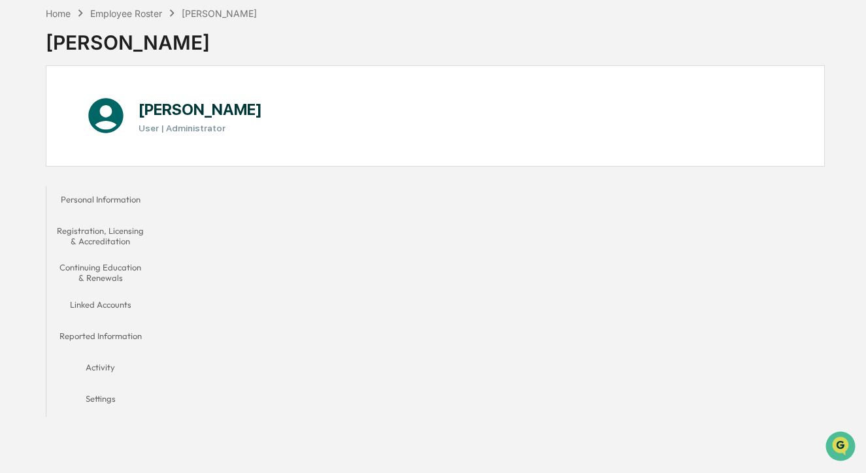
click at [74, 193] on button "Personal Information" at bounding box center [100, 201] width 108 height 31
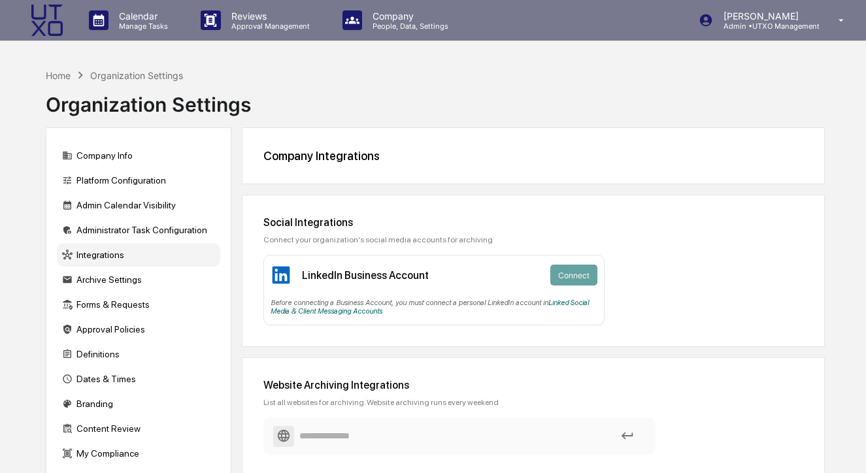
scroll to position [76, 0]
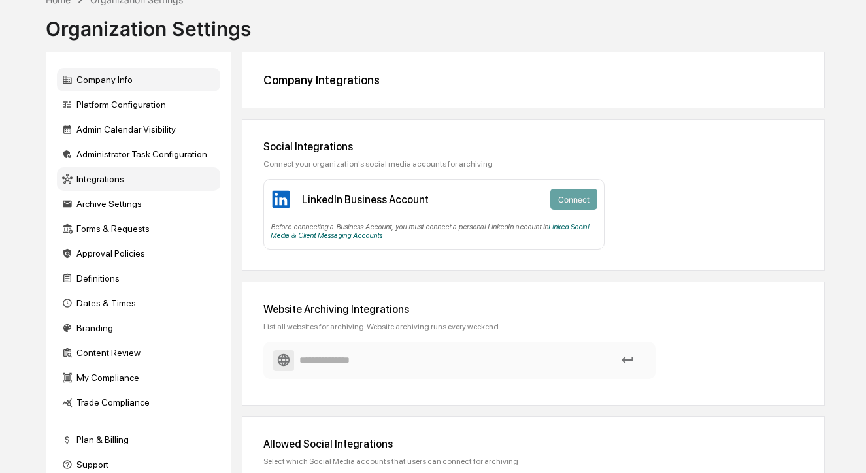
click at [88, 80] on div "Company Info" at bounding box center [138, 80] width 163 height 24
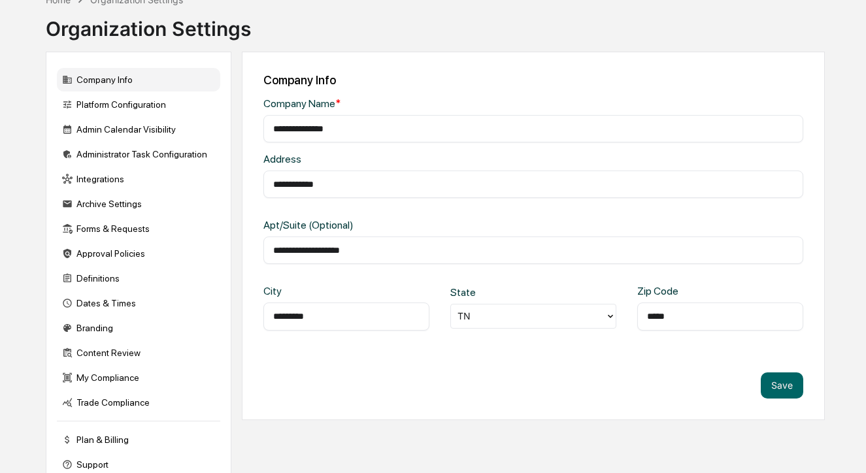
scroll to position [0, 0]
click at [287, 316] on input "*********" at bounding box center [346, 316] width 146 height 13
type input "*********"
click at [371, 357] on div "**********" at bounding box center [533, 236] width 583 height 368
click at [786, 386] on button "Save" at bounding box center [781, 385] width 42 height 26
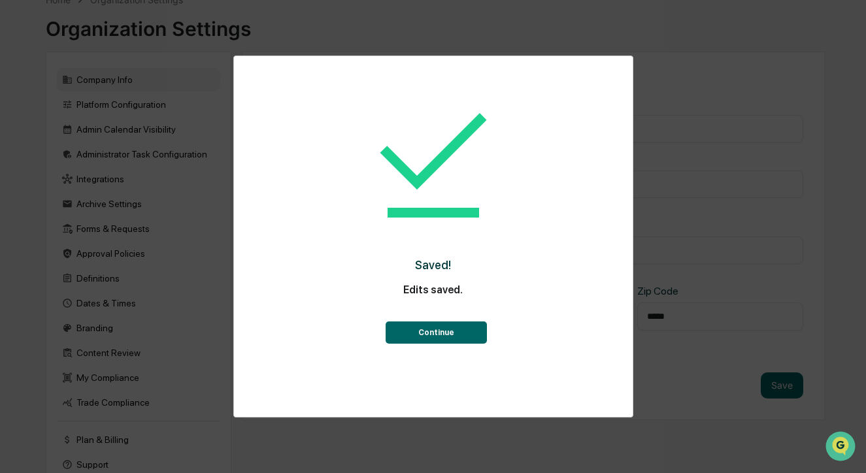
click at [453, 341] on button "Continue" at bounding box center [435, 332] width 101 height 22
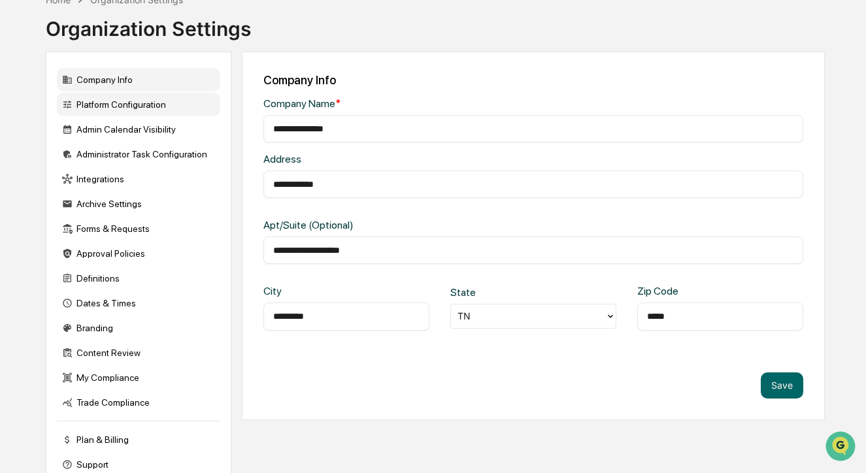
click at [128, 103] on div "Platform Configuration" at bounding box center [138, 105] width 163 height 24
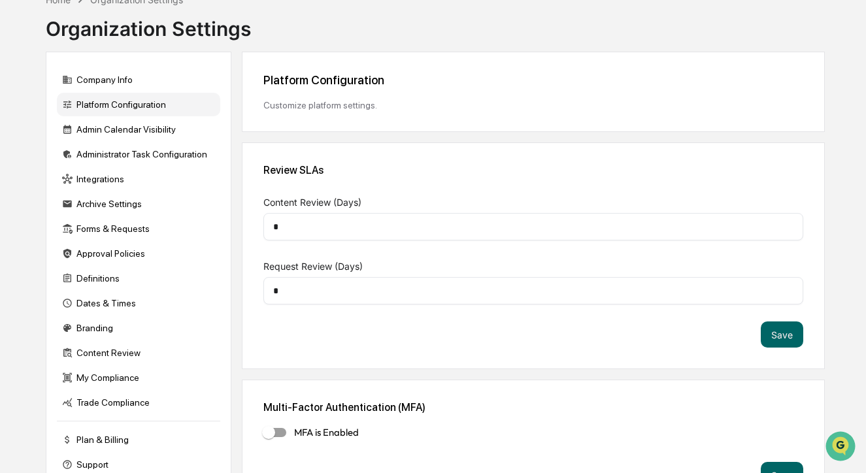
scroll to position [114, 0]
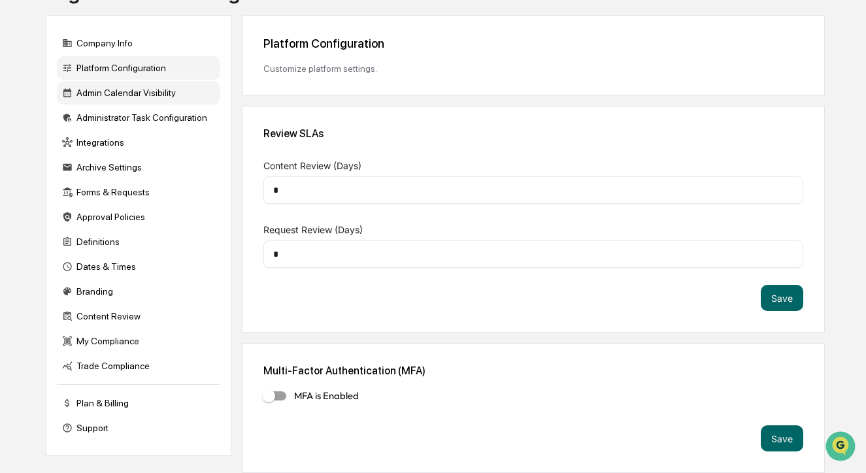
click at [139, 95] on div "Admin Calendar Visibility" at bounding box center [138, 93] width 163 height 24
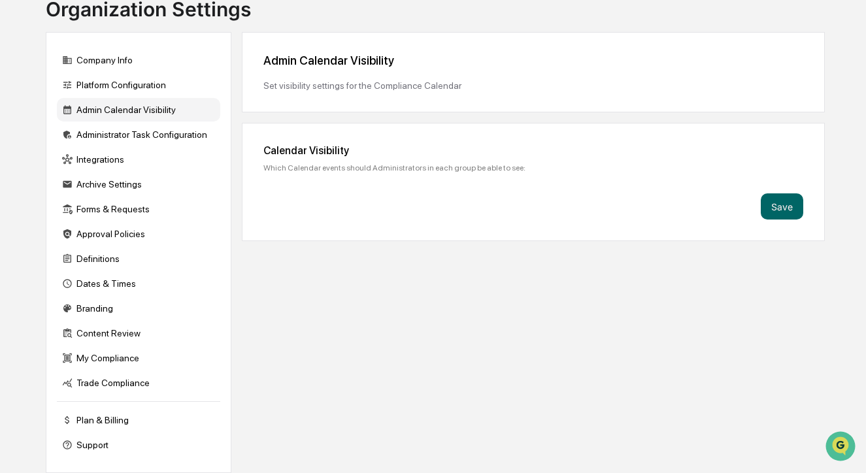
scroll to position [101, 0]
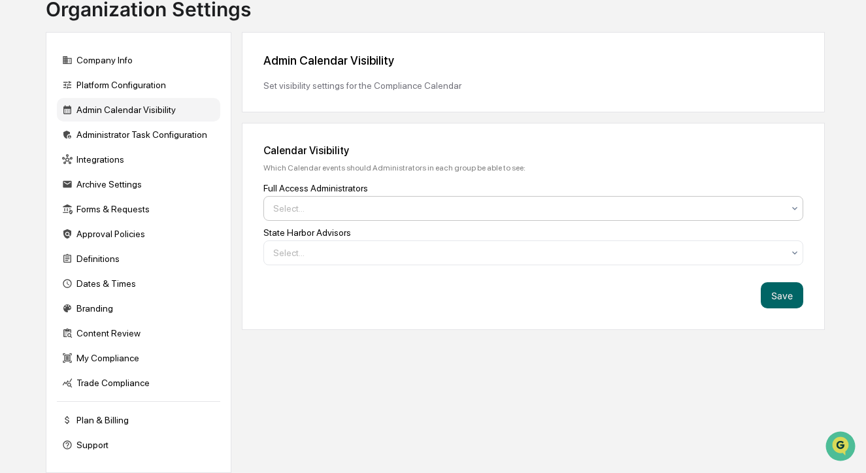
click at [406, 202] on div at bounding box center [528, 208] width 510 height 13
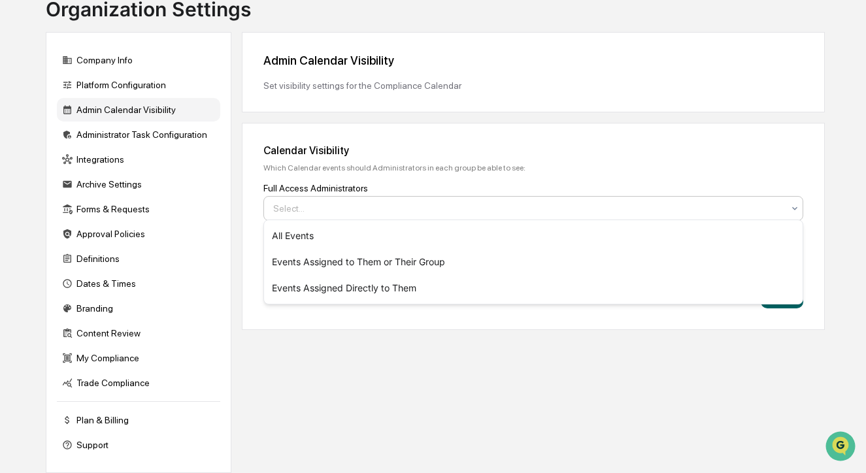
click at [406, 202] on div at bounding box center [528, 208] width 510 height 13
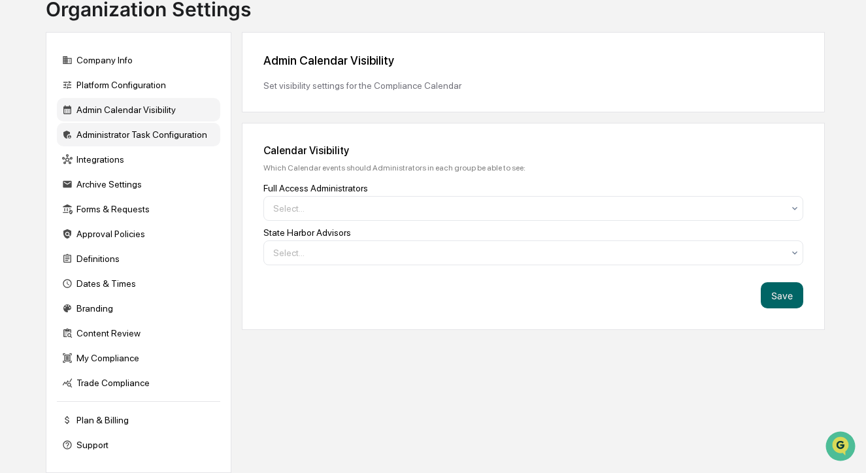
click at [165, 135] on div "Administrator Task Configuration" at bounding box center [138, 135] width 163 height 24
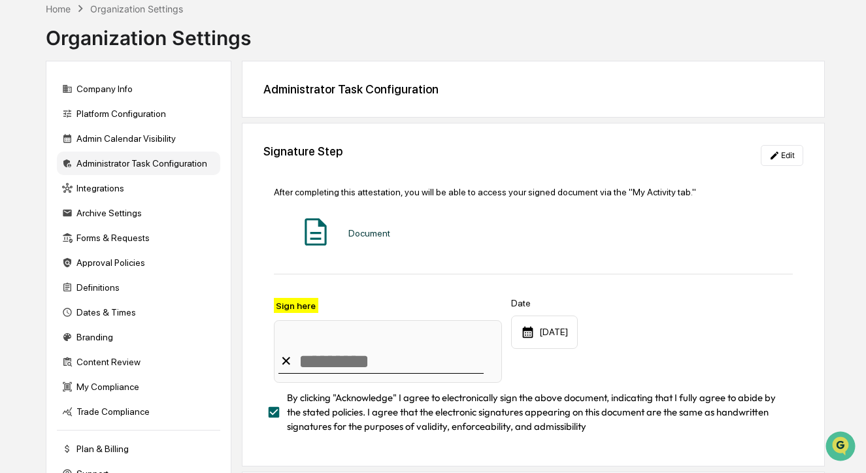
scroll to position [45, 0]
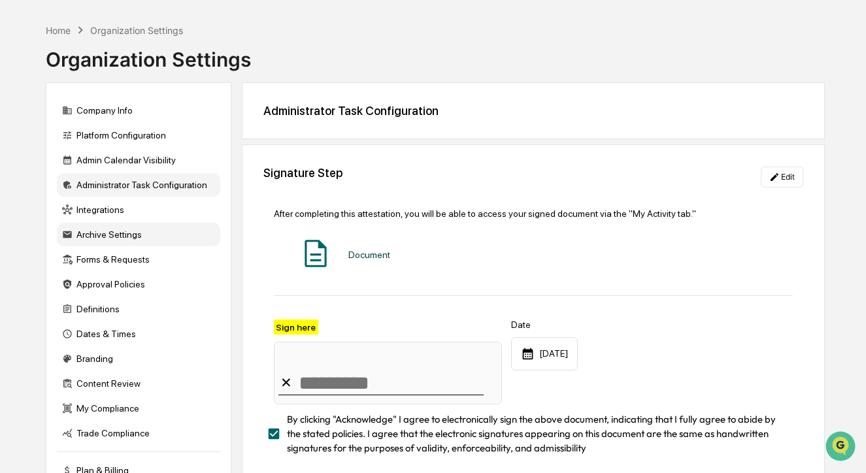
click at [133, 237] on div "Archive Settings" at bounding box center [138, 235] width 163 height 24
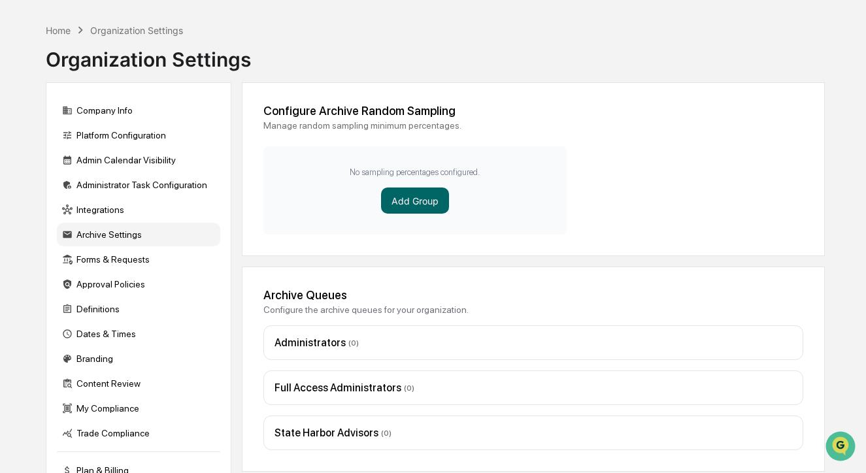
scroll to position [101, 0]
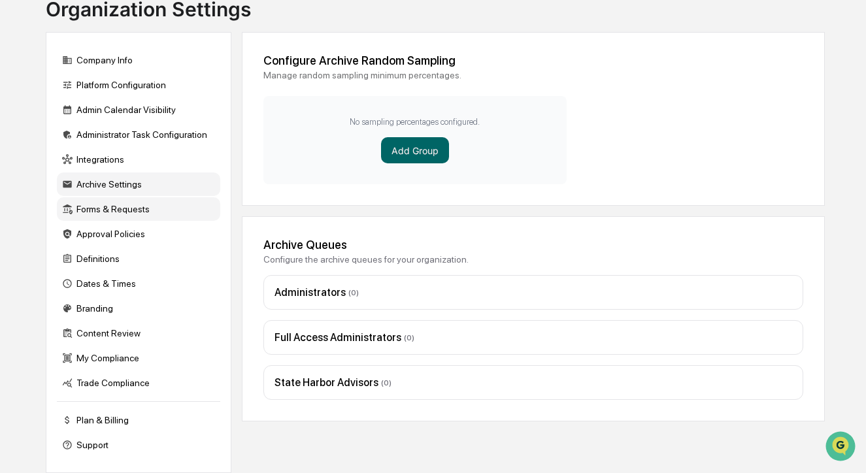
click at [153, 209] on div "Forms & Requests" at bounding box center [138, 209] width 163 height 24
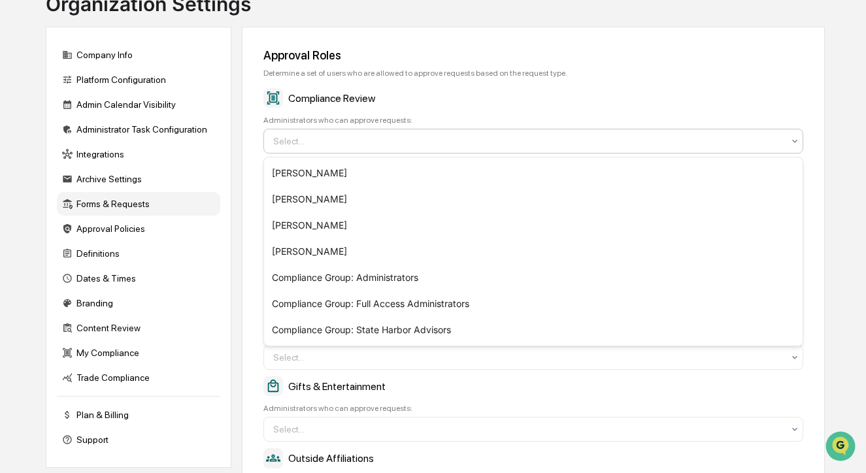
click at [355, 144] on div at bounding box center [528, 141] width 510 height 13
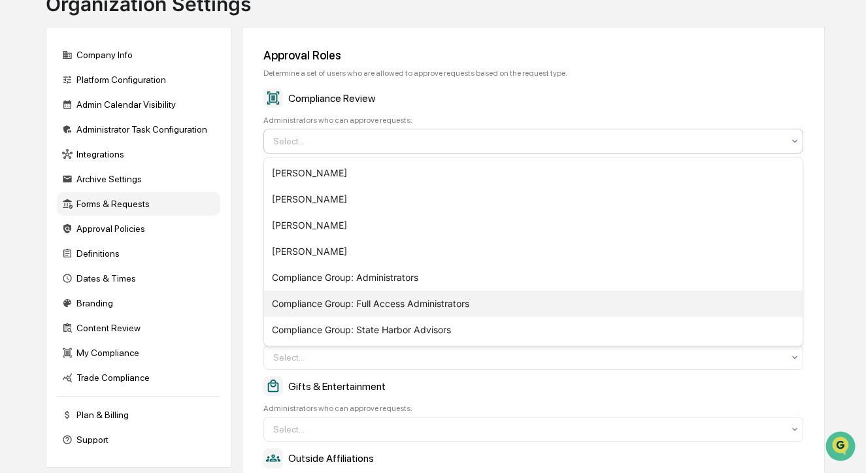
click at [448, 308] on div "Compliance Group: Full Access Administrators" at bounding box center [533, 304] width 539 height 26
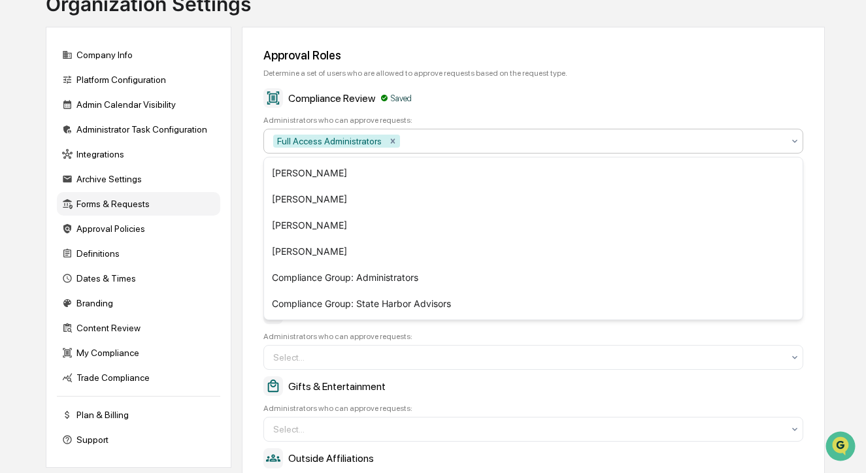
click at [466, 74] on div "Determine a set of users who are allowed to approve requests based on the reque…" at bounding box center [533, 73] width 540 height 9
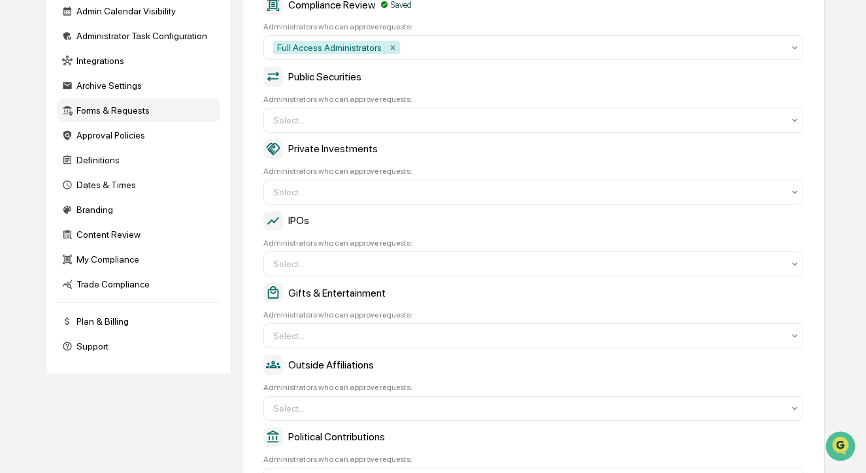
scroll to position [196, 0]
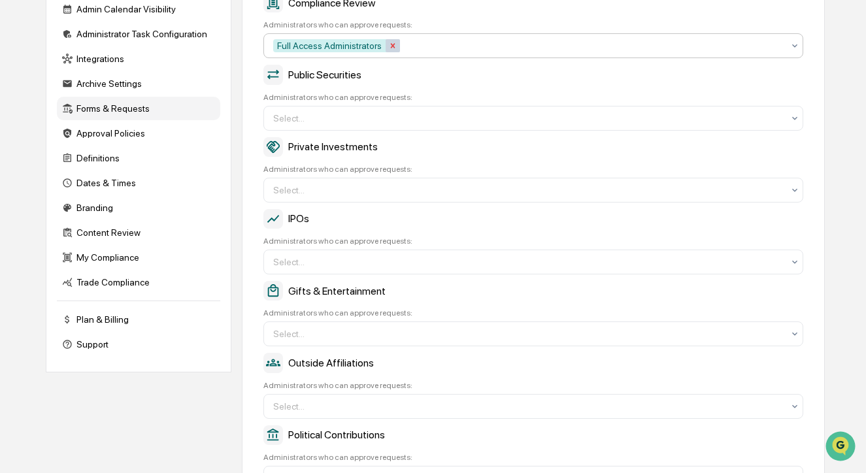
click at [397, 47] on icon "Remove Full Access Administrators" at bounding box center [392, 45] width 9 height 9
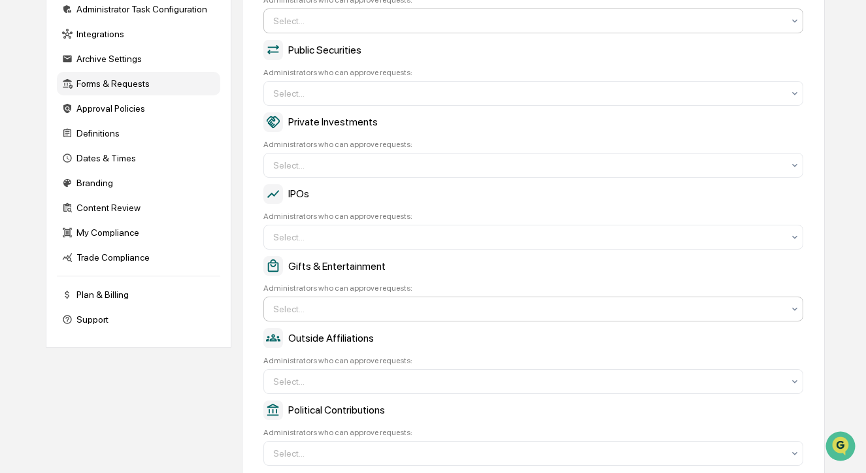
scroll to position [219, 0]
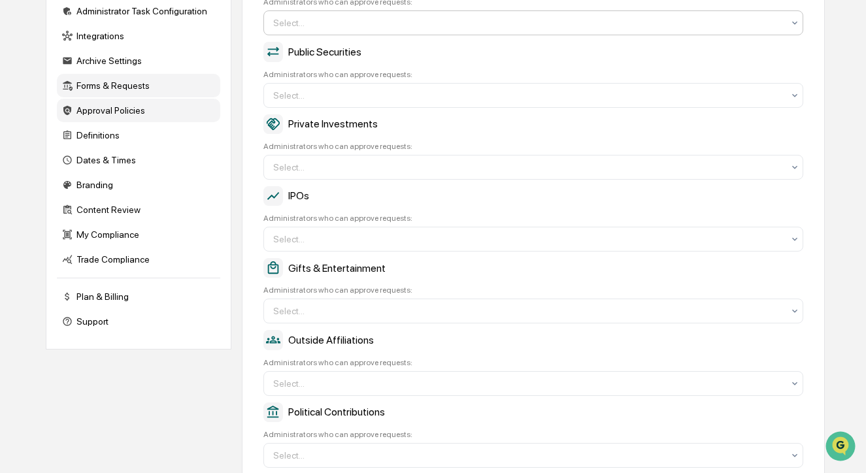
click at [148, 115] on div "Approval Policies" at bounding box center [138, 111] width 163 height 24
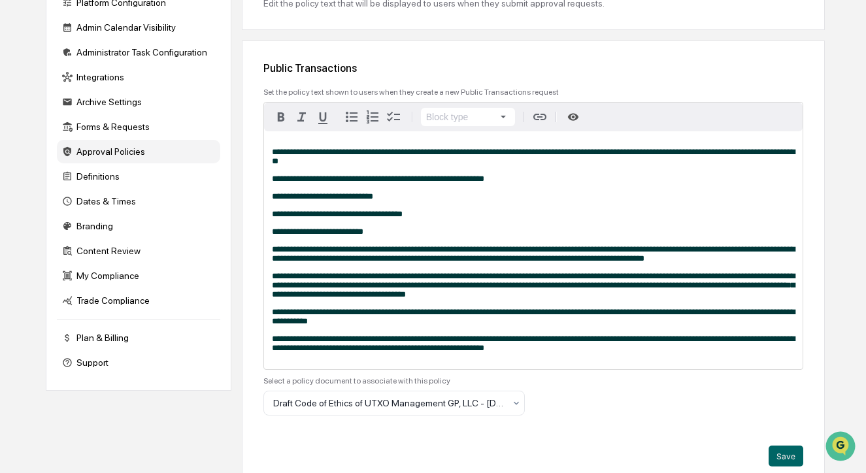
scroll to position [180, 0]
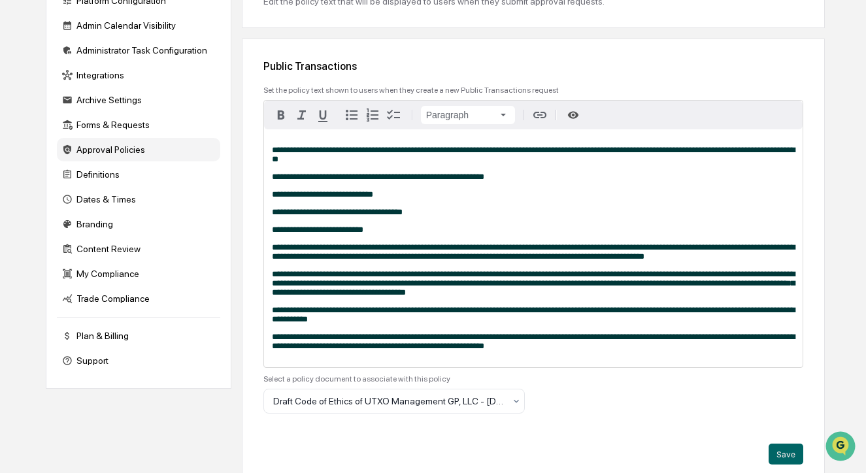
click at [382, 261] on span "**********" at bounding box center [533, 252] width 523 height 18
click at [332, 261] on p "**********" at bounding box center [533, 252] width 523 height 18
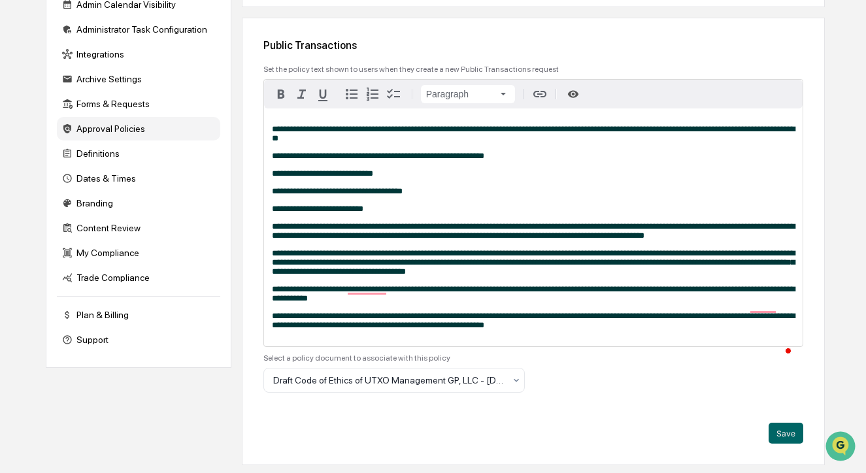
scroll to position [201, 0]
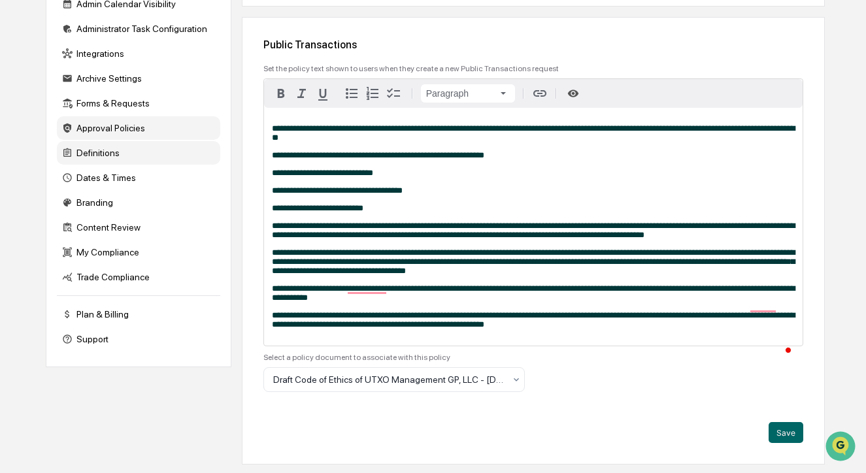
click at [132, 159] on div "Definitions" at bounding box center [138, 153] width 163 height 24
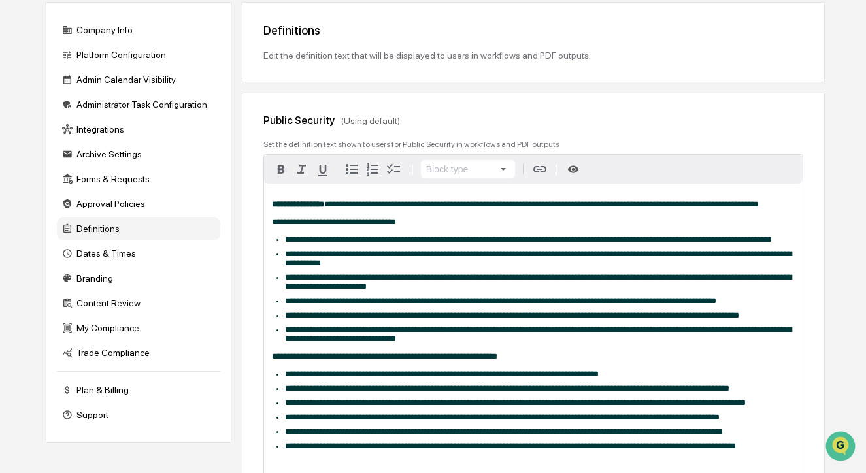
scroll to position [0, 0]
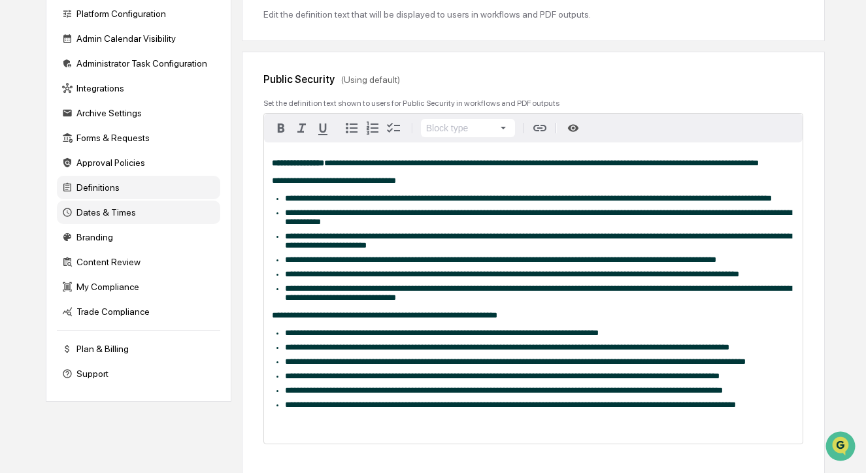
click at [145, 212] on div "Dates & Times" at bounding box center [138, 213] width 163 height 24
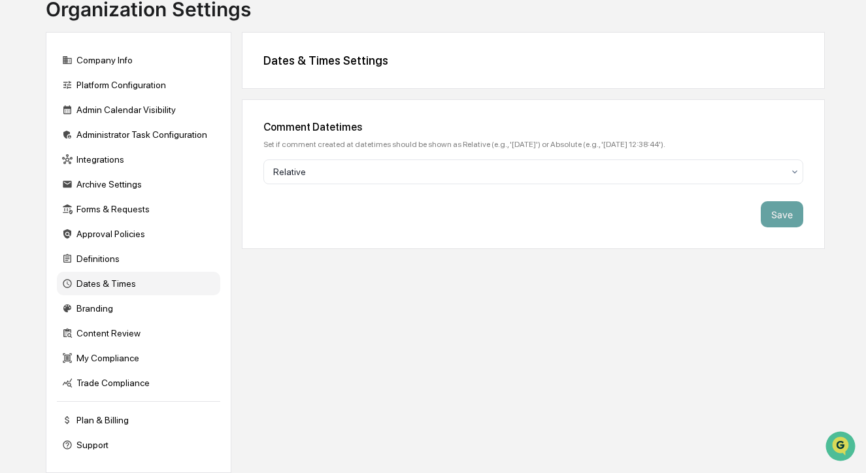
scroll to position [101, 0]
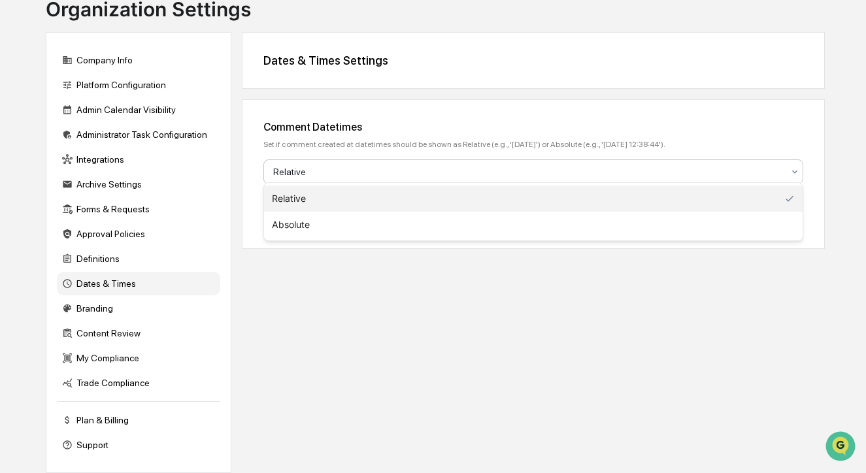
click at [323, 172] on div at bounding box center [528, 171] width 510 height 13
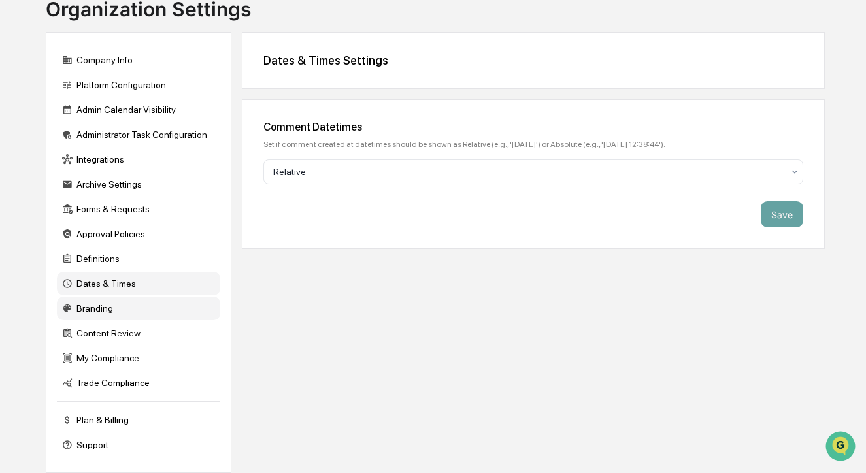
click at [136, 297] on div "Branding" at bounding box center [138, 309] width 163 height 24
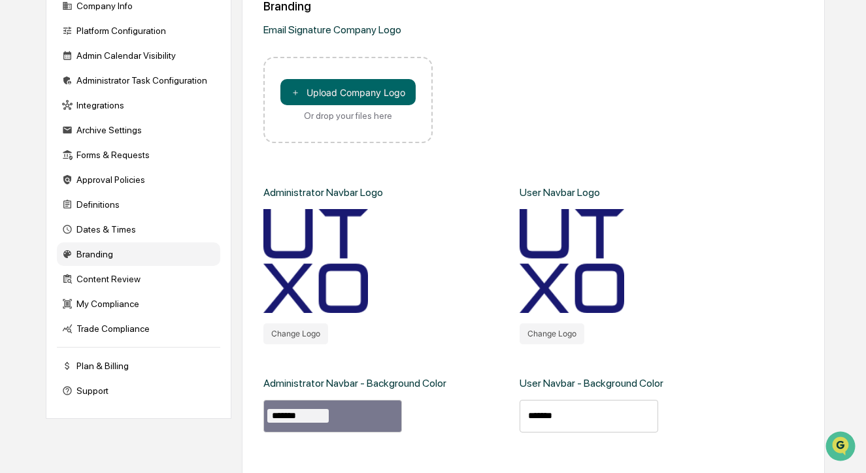
scroll to position [201, 0]
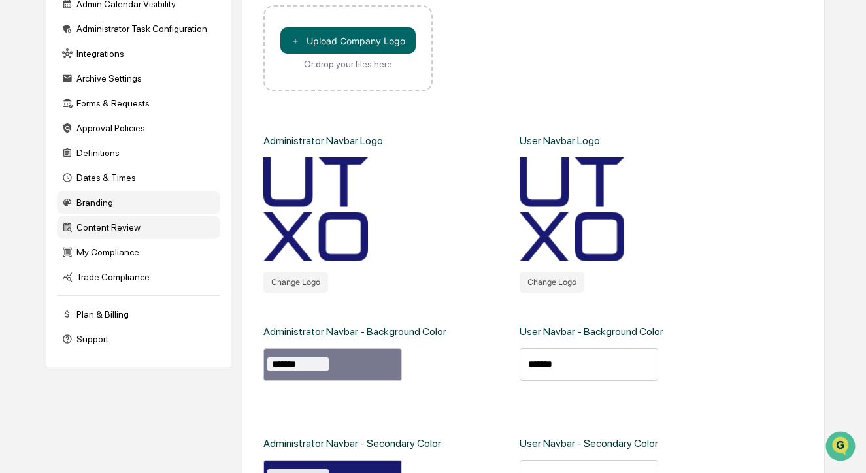
click at [161, 233] on div "Content Review" at bounding box center [138, 228] width 163 height 24
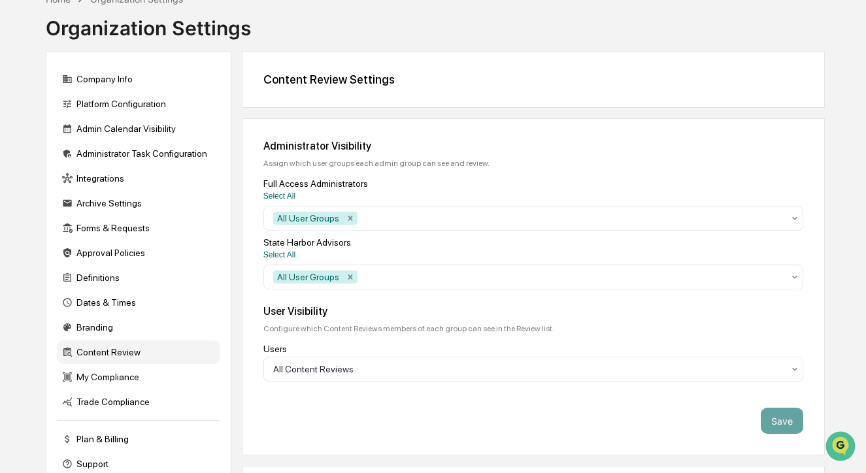
scroll to position [186, 0]
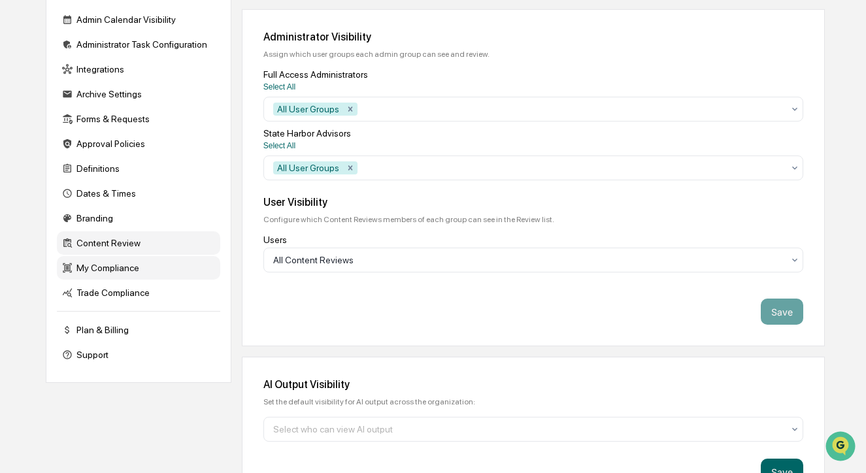
click at [127, 267] on div "My Compliance" at bounding box center [138, 268] width 163 height 24
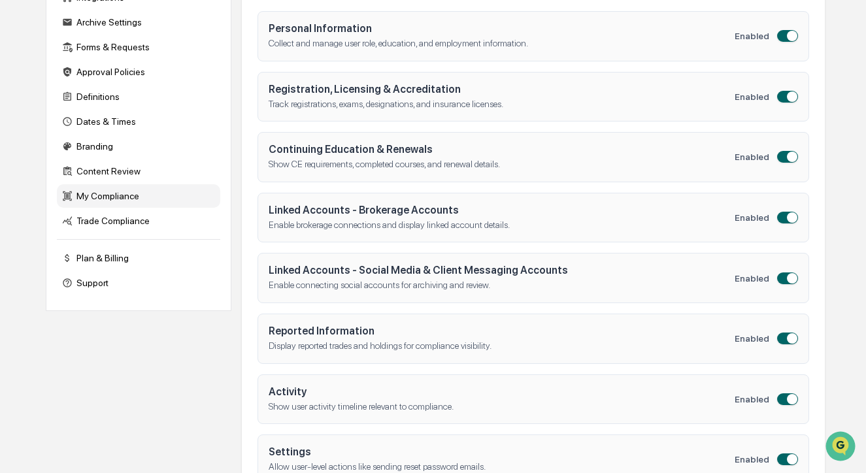
scroll to position [297, 0]
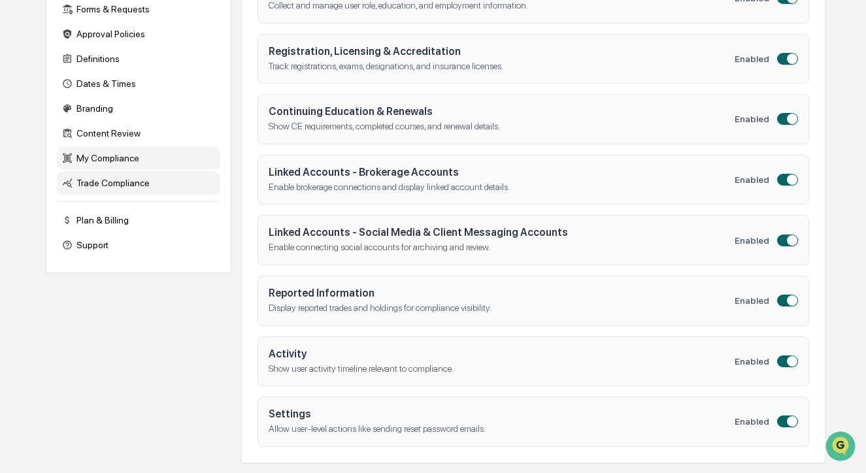
click at [165, 180] on div "Trade Compliance" at bounding box center [138, 183] width 163 height 24
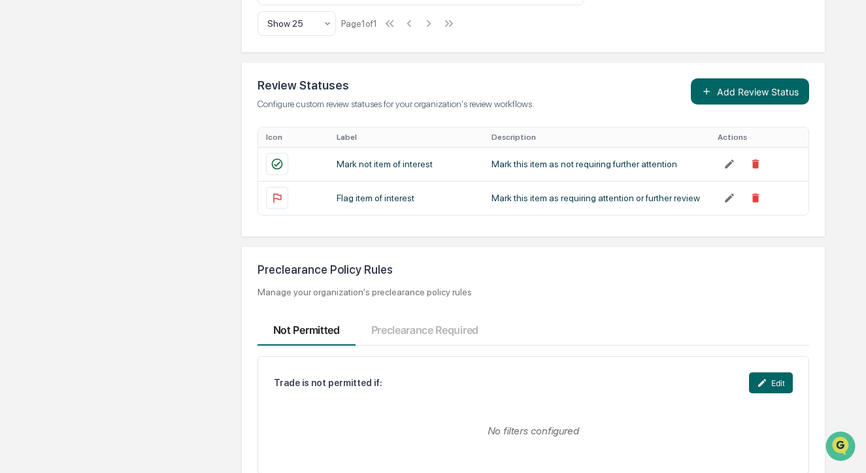
scroll to position [1378, 0]
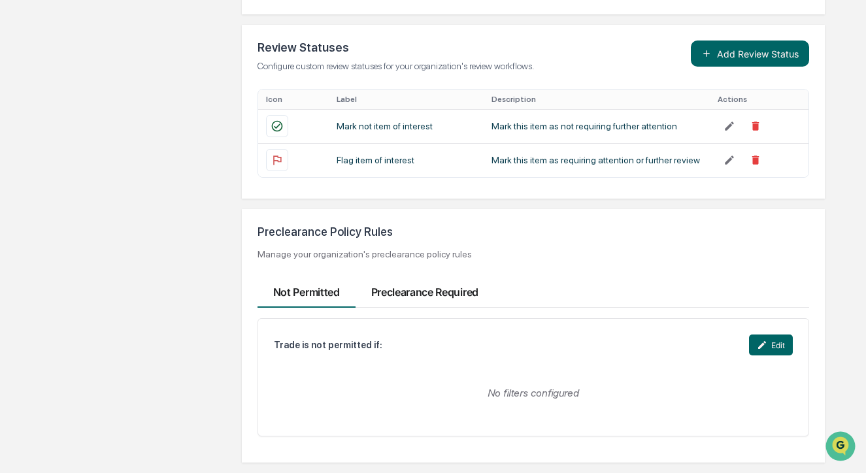
click at [485, 295] on button "Preclearance Required" at bounding box center [424, 289] width 139 height 38
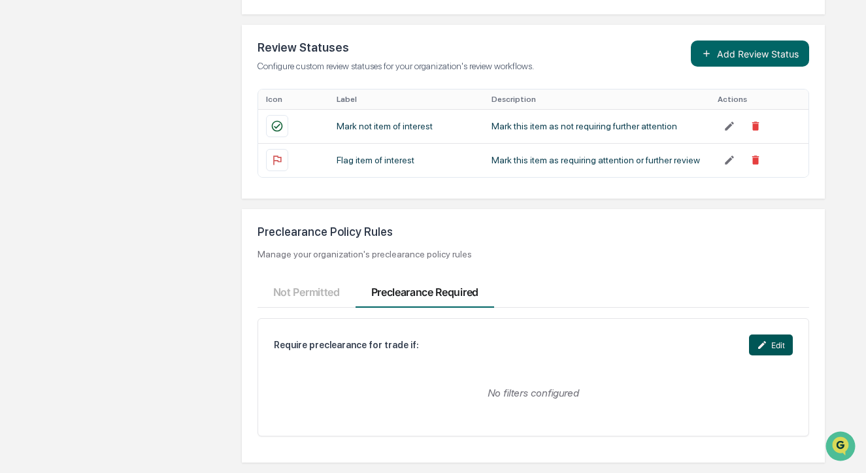
click at [776, 342] on button "Edit" at bounding box center [771, 345] width 44 height 21
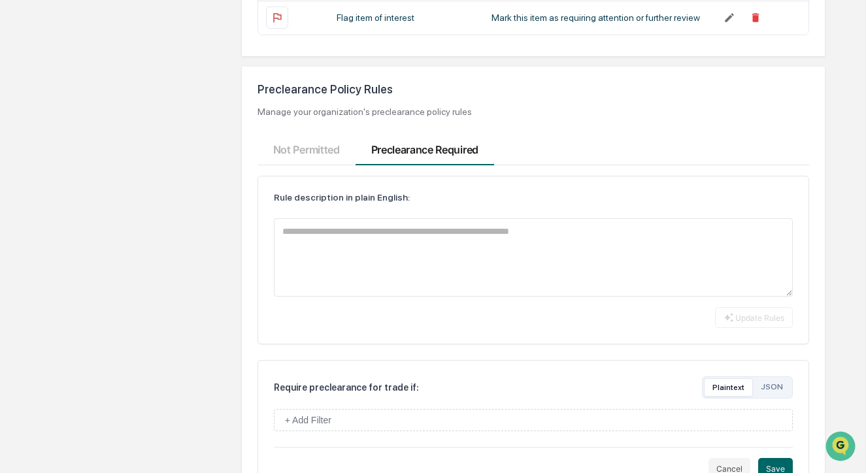
scroll to position [1579, 0]
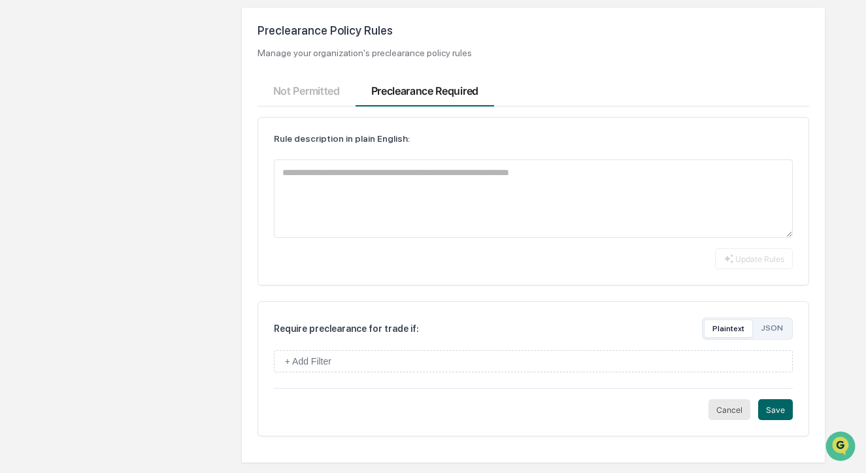
click at [722, 417] on button "Cancel" at bounding box center [729, 409] width 42 height 21
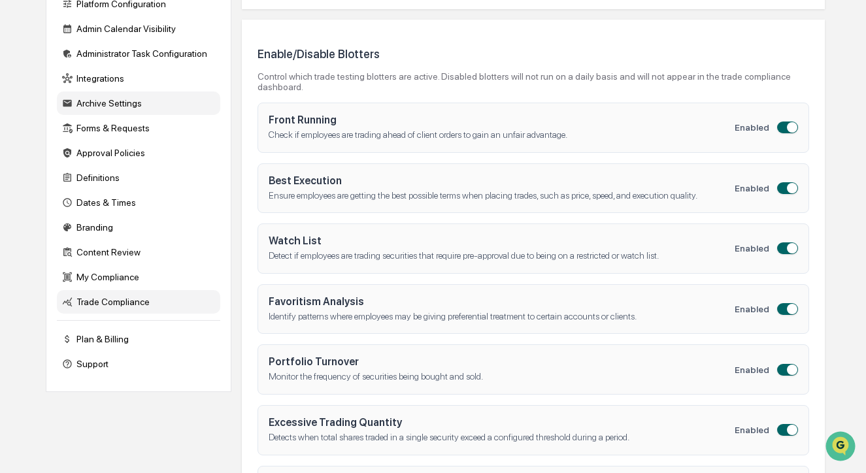
scroll to position [271, 0]
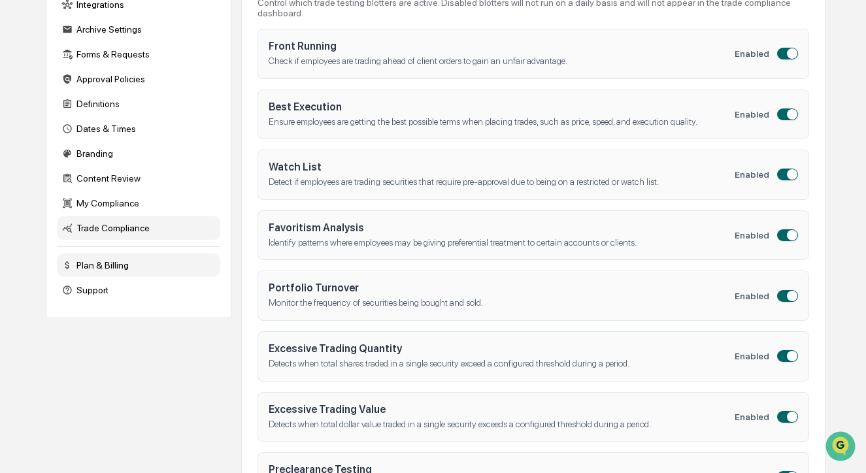
click at [159, 264] on div "Plan & Billing" at bounding box center [138, 265] width 163 height 24
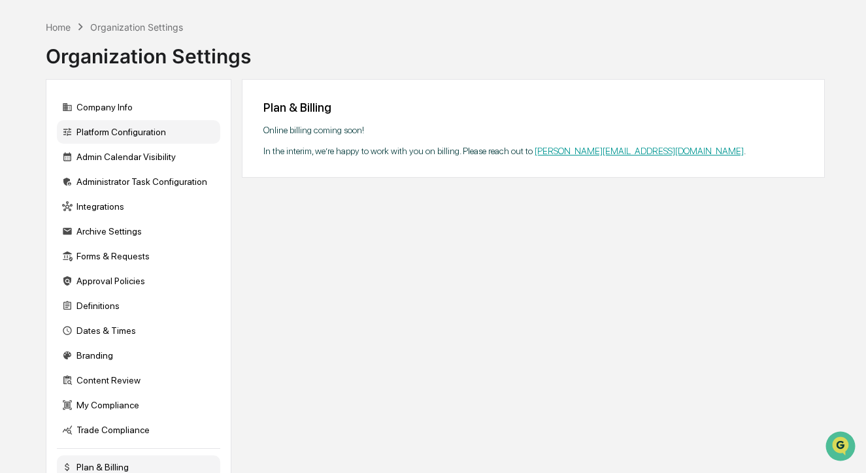
scroll to position [0, 0]
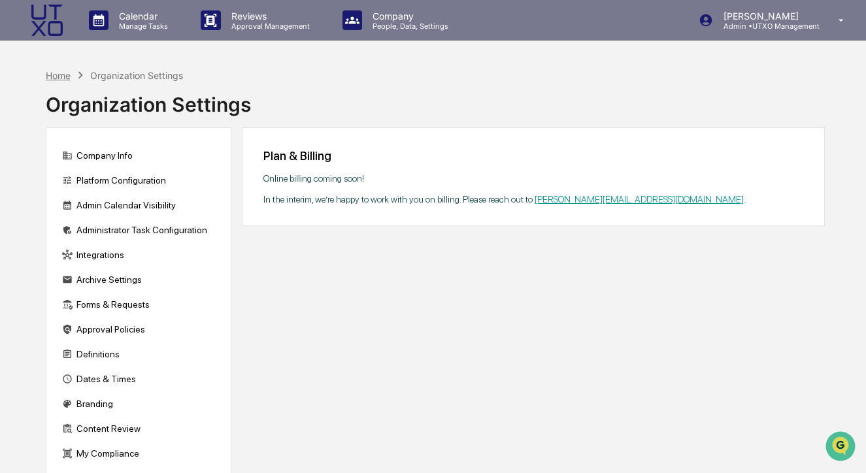
click at [55, 77] on div "Home" at bounding box center [58, 75] width 25 height 11
